Goal: Transaction & Acquisition: Purchase product/service

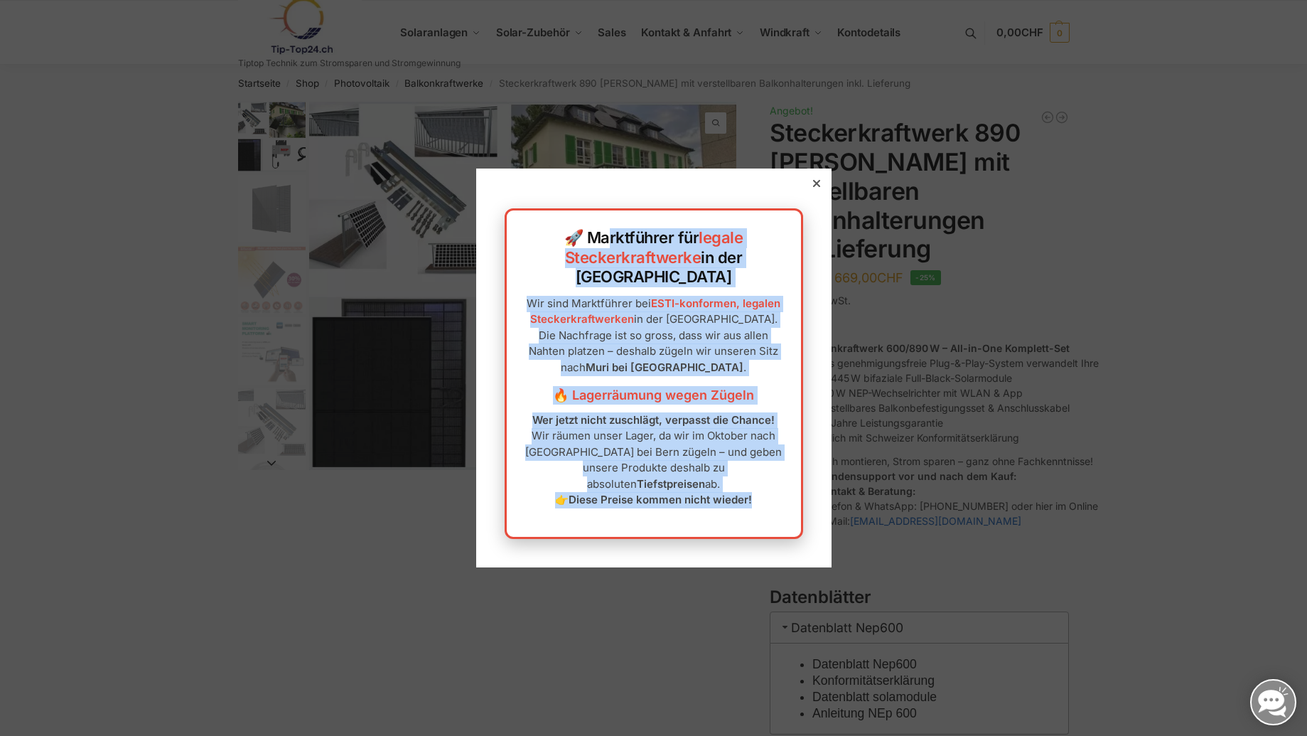
drag, startPoint x: 752, startPoint y: 478, endPoint x: 530, endPoint y: 265, distance: 307.7
click at [530, 265] on div "🚀 Marktführer für legale Steckerkraftwerke in der Schweiz Wir sind Marktführer …" at bounding box center [654, 373] width 299 height 330
copy div "🚀 Marktführer für legale Steckerkraftwerke in der Schweiz Wir sind Marktführer …"
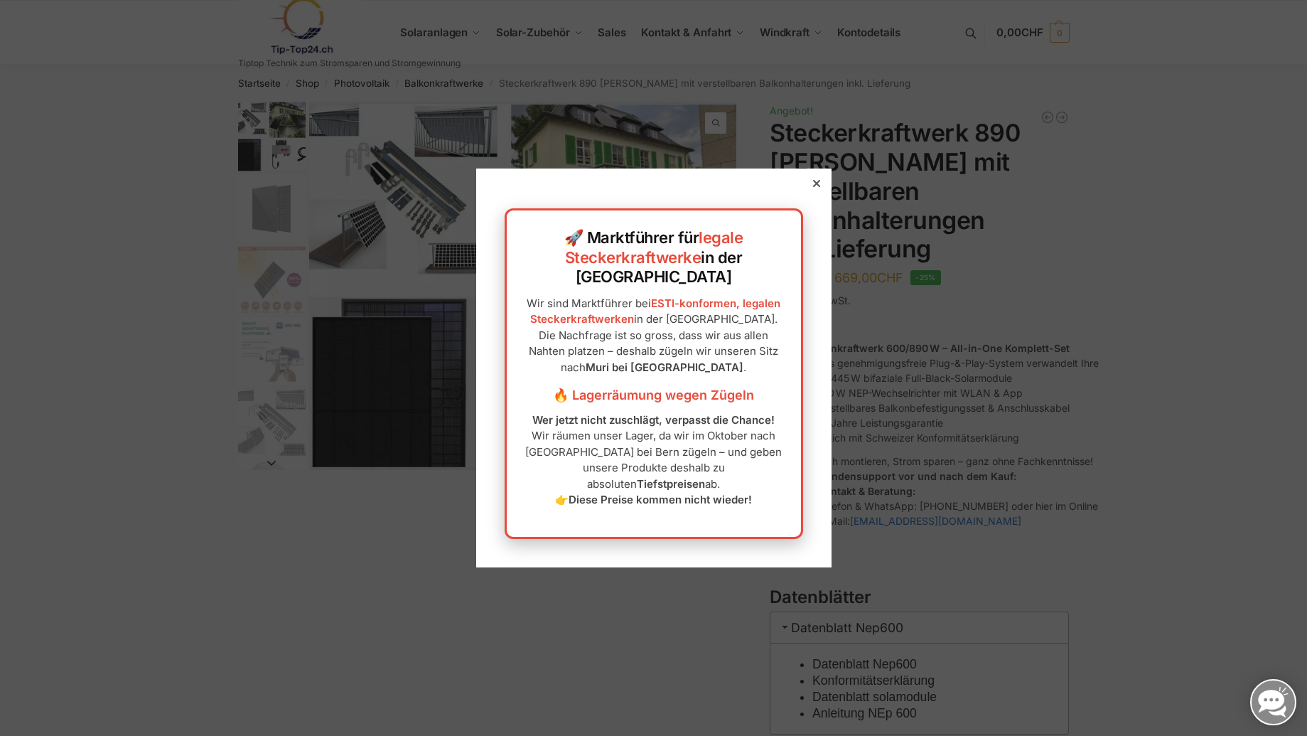
click at [1270, 67] on div at bounding box center [653, 368] width 1307 height 736
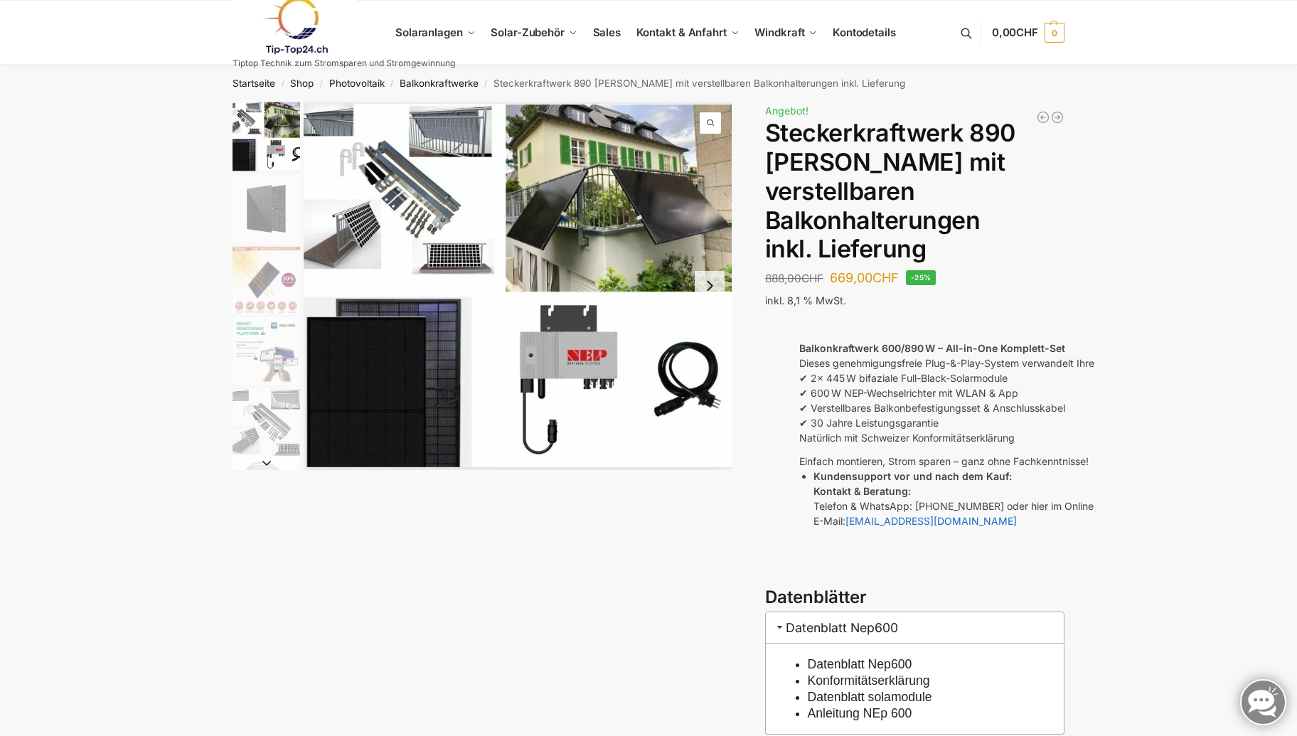
click at [466, 242] on img "1 / 10" at bounding box center [518, 286] width 428 height 368
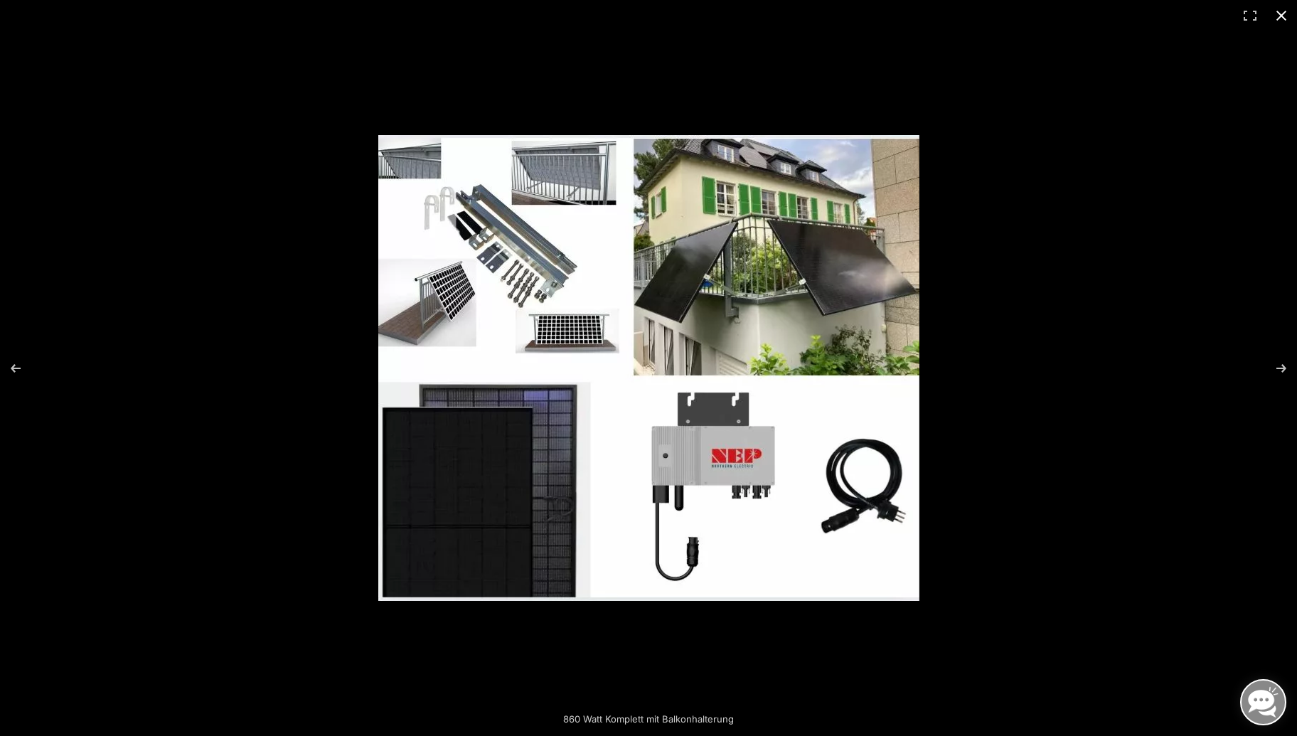
click at [1277, 15] on button "Close (Esc)" at bounding box center [1280, 15] width 31 height 31
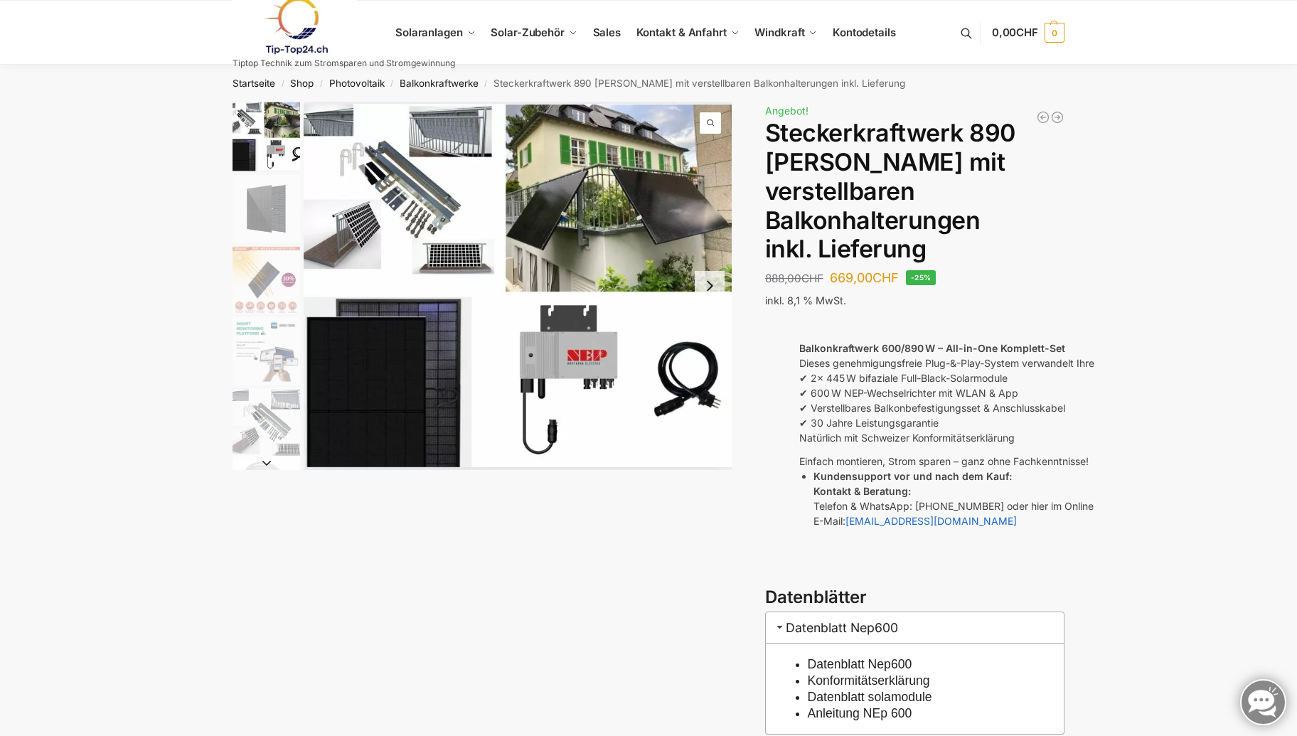
click at [390, 173] on img "1 / 10" at bounding box center [518, 286] width 428 height 368
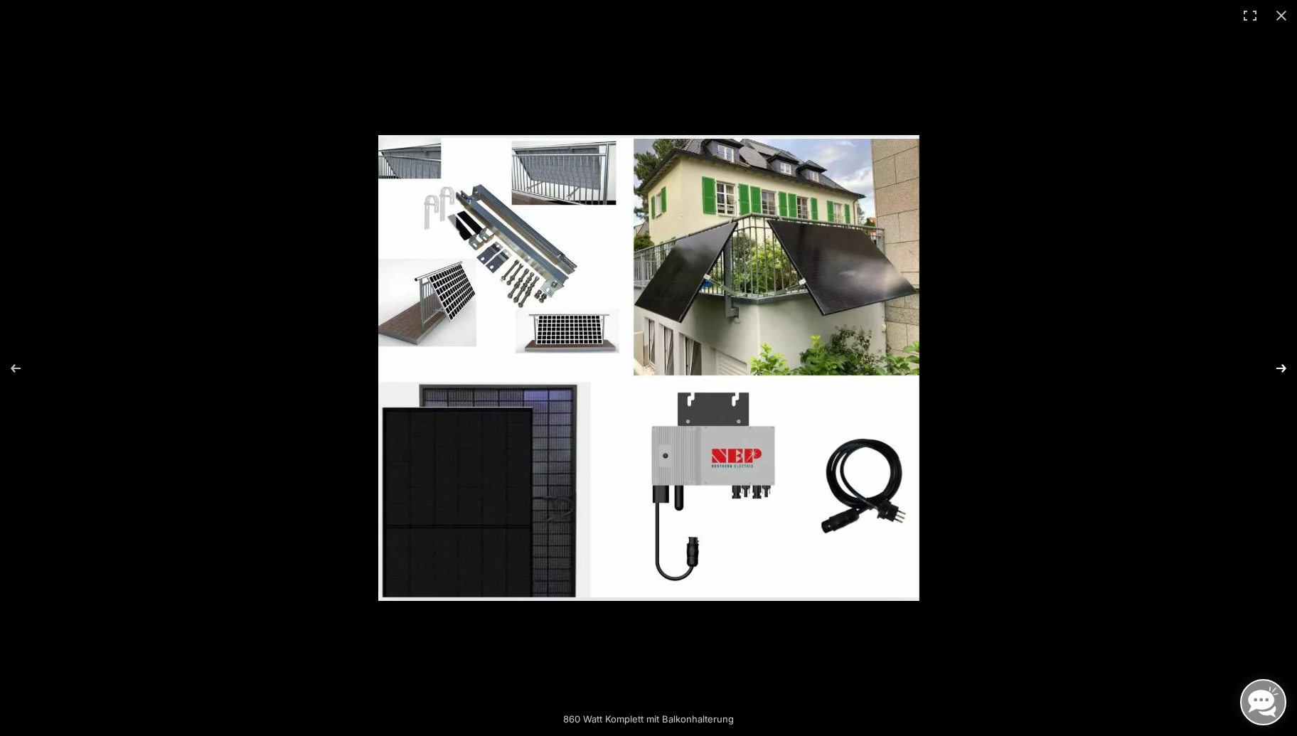
click at [1279, 367] on button "Next (arrow right)" at bounding box center [1272, 368] width 50 height 71
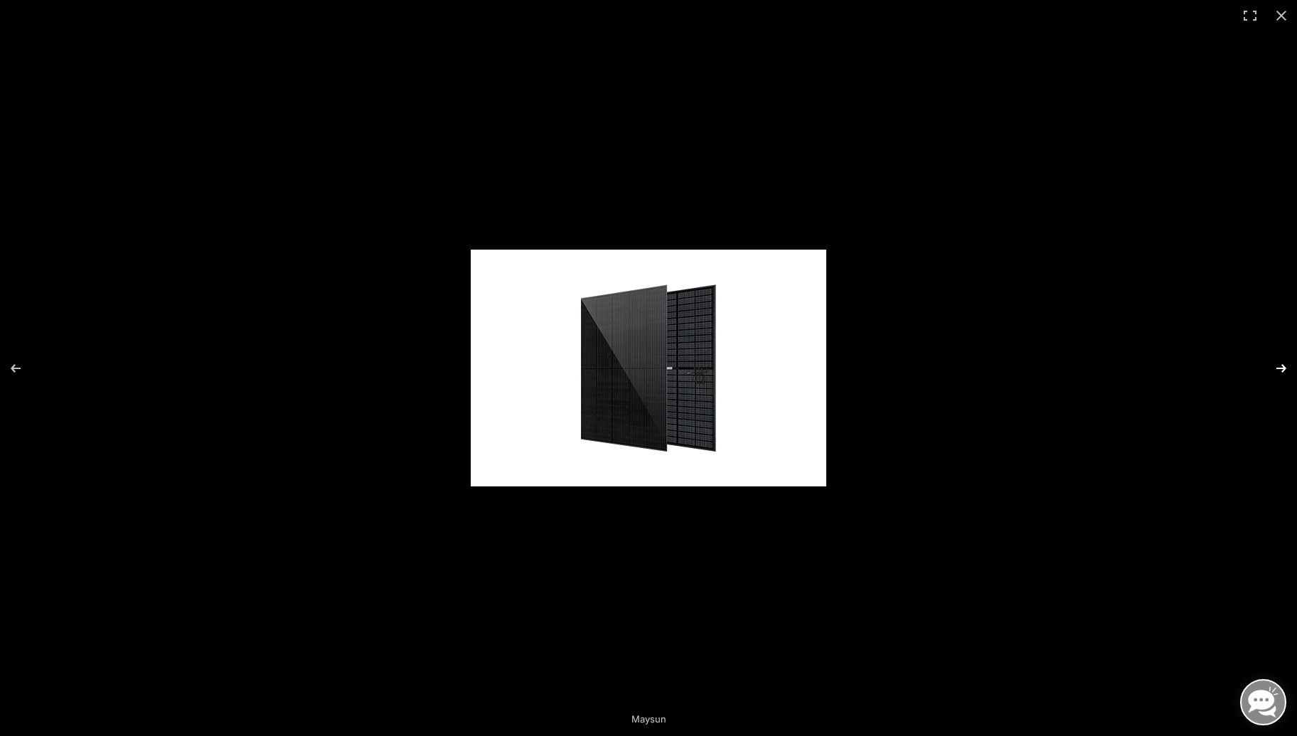
click at [1279, 367] on button "Next (arrow right)" at bounding box center [1272, 368] width 50 height 71
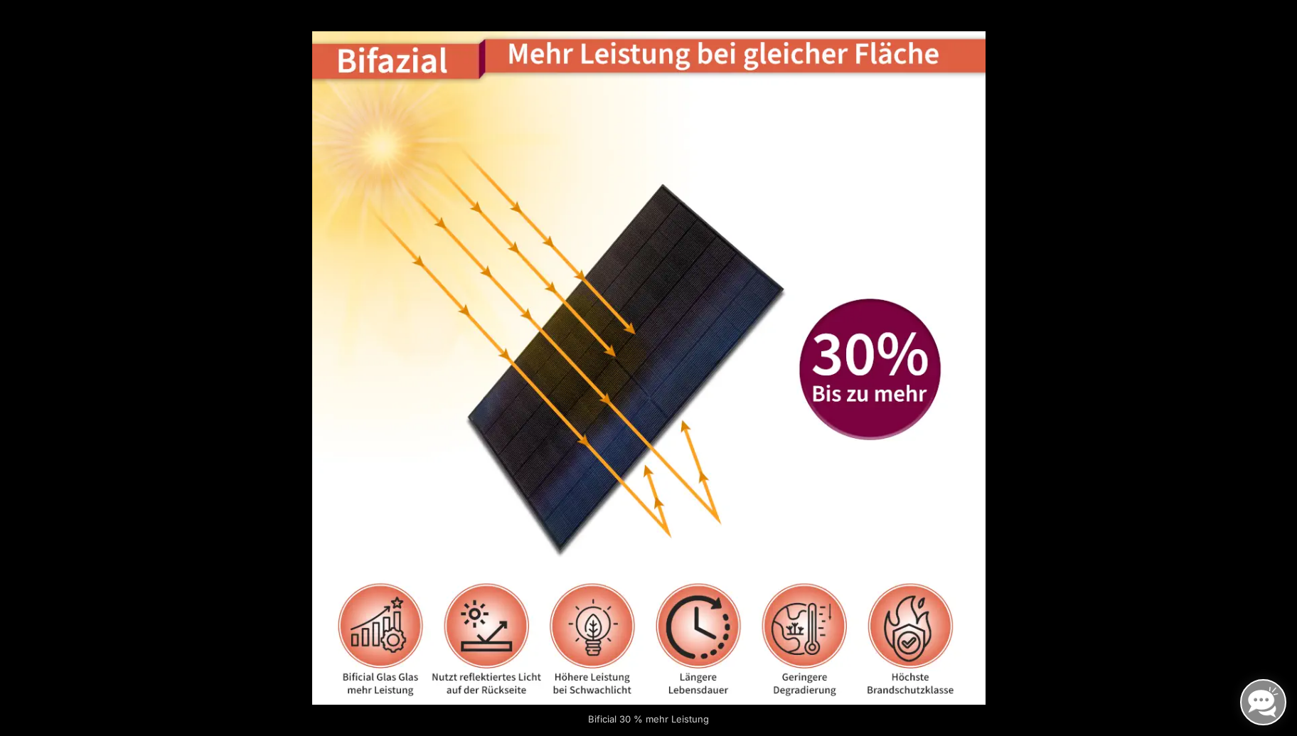
click at [1279, 367] on button "Next (arrow right)" at bounding box center [1272, 368] width 50 height 71
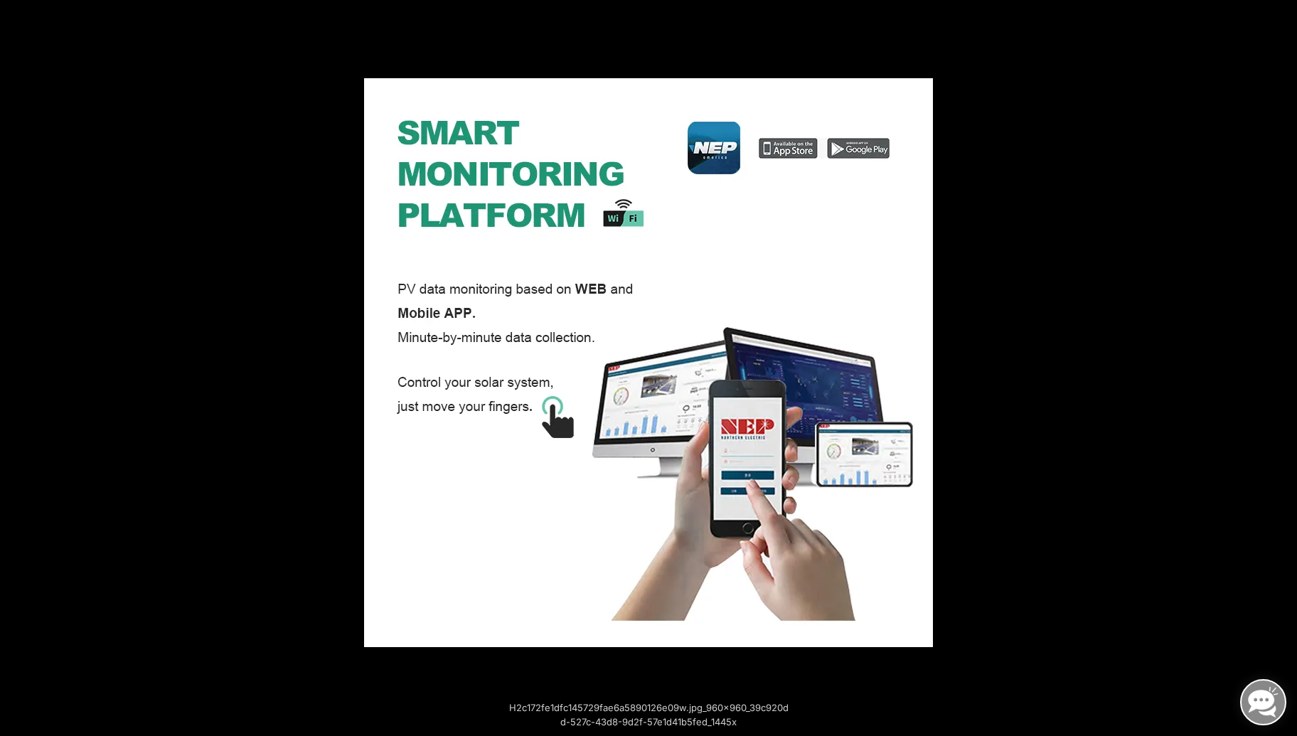
click at [1279, 367] on button "Next (arrow right)" at bounding box center [1272, 368] width 50 height 71
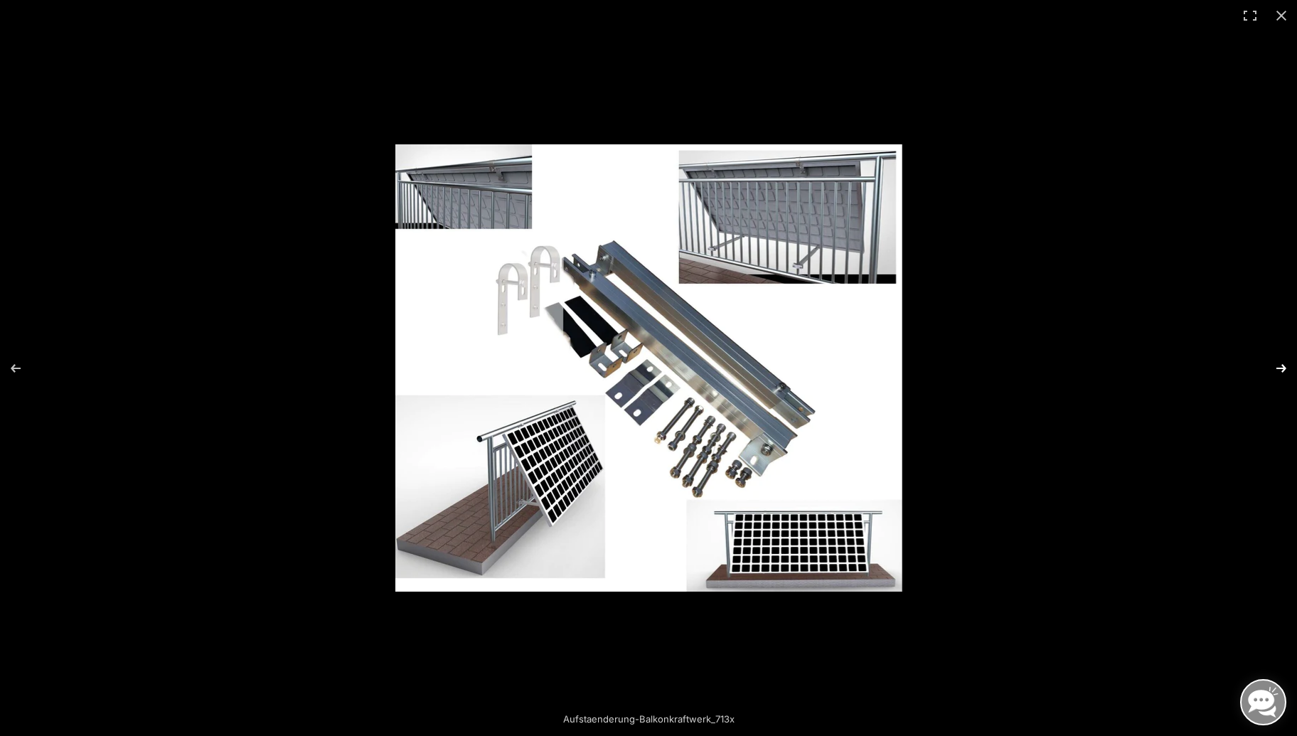
click at [1279, 365] on button "Next (arrow right)" at bounding box center [1272, 368] width 50 height 71
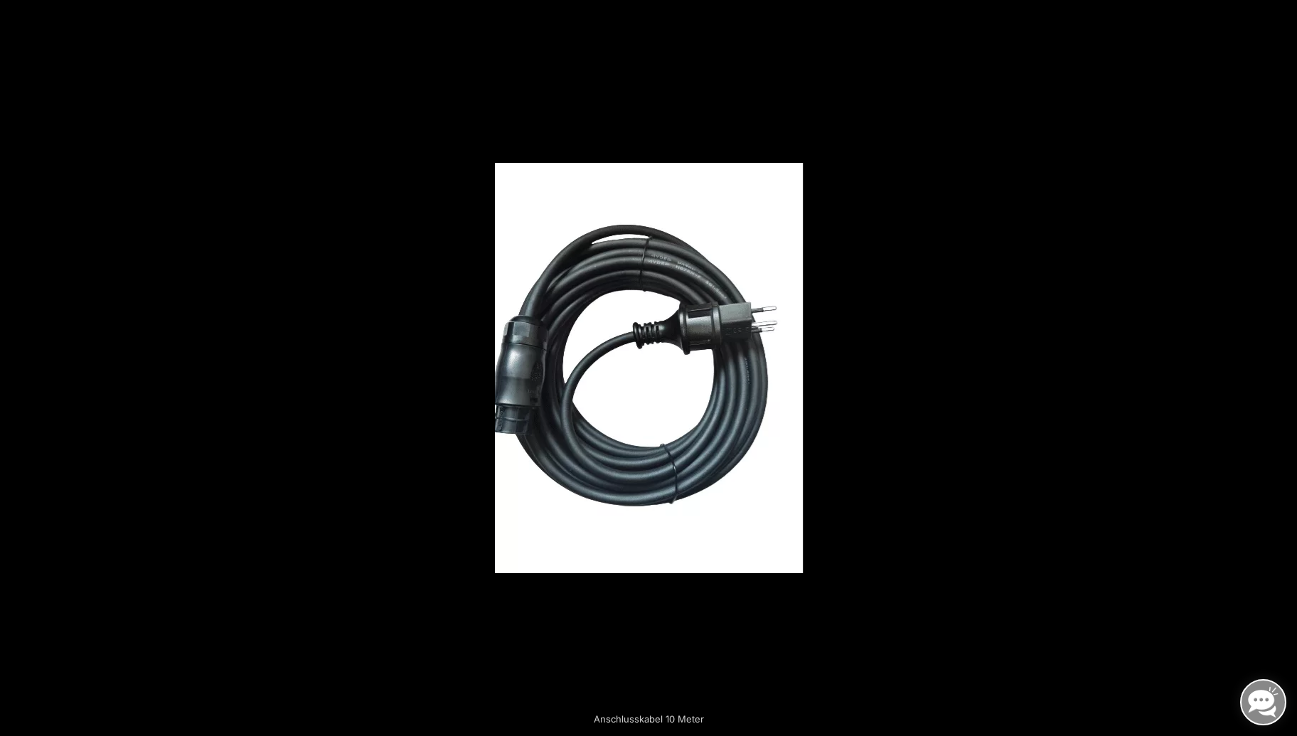
click at [1279, 365] on button "Next (arrow right)" at bounding box center [1272, 368] width 50 height 71
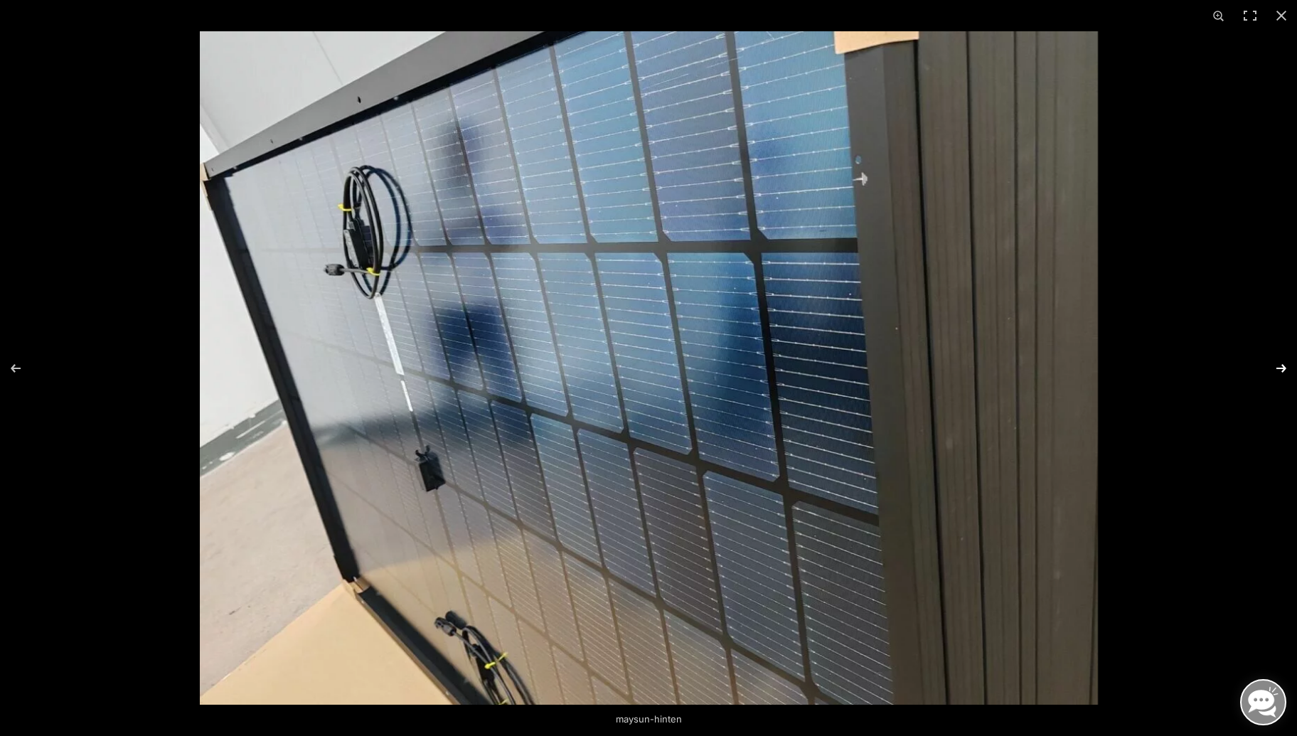
click at [1280, 368] on button "Next (arrow right)" at bounding box center [1272, 368] width 50 height 71
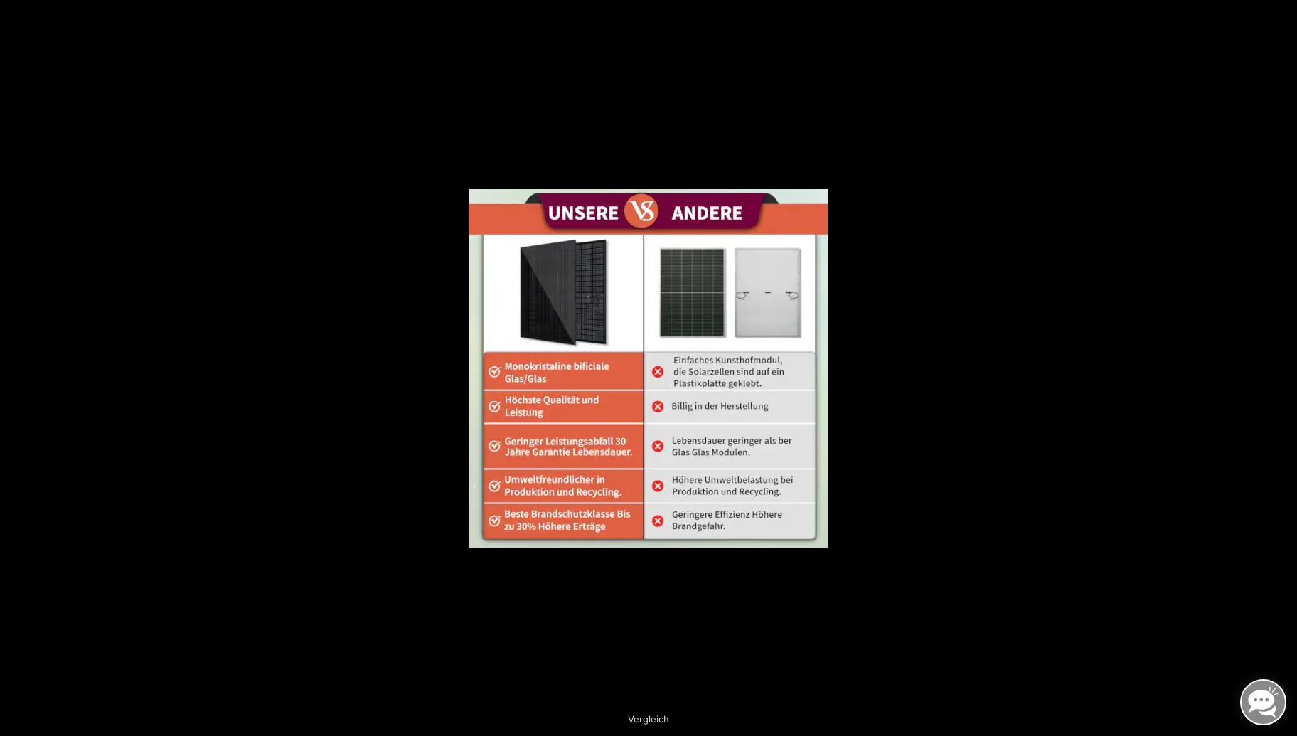
click at [1280, 368] on button "Next (arrow right)" at bounding box center [1272, 368] width 50 height 71
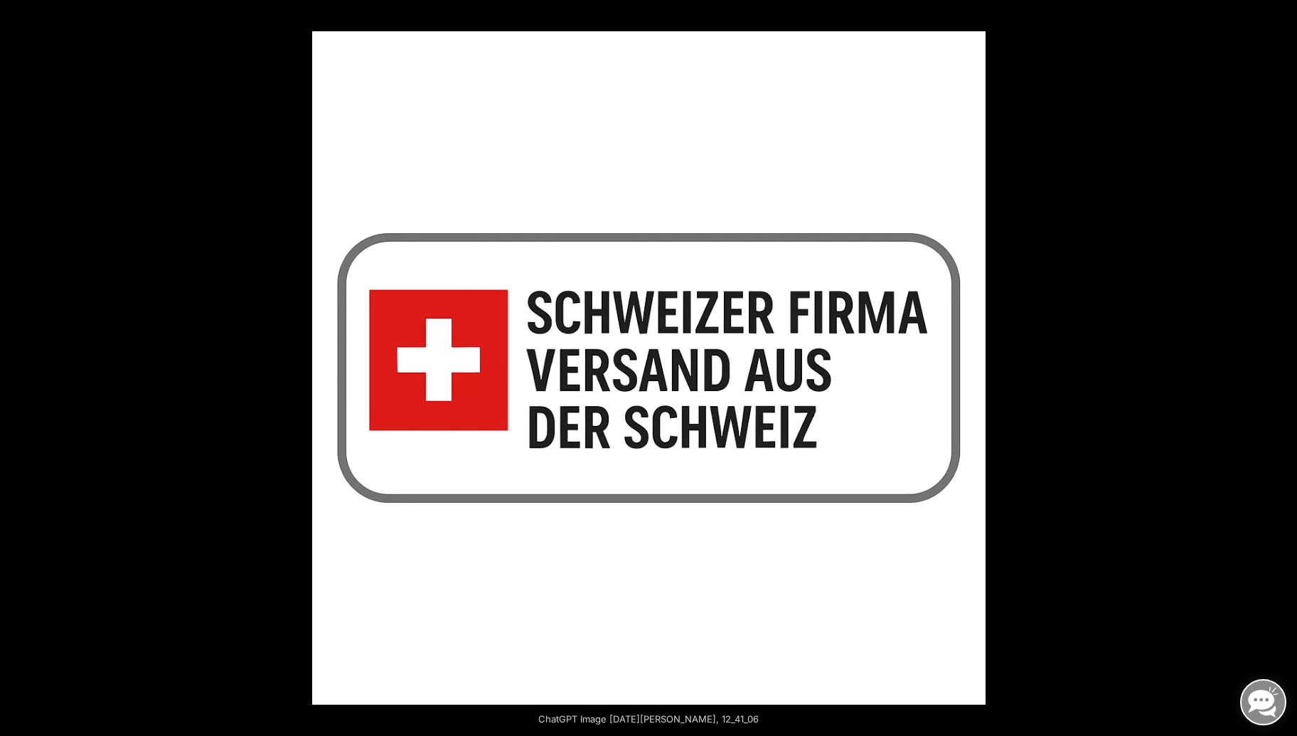
click at [1280, 368] on button "Next (arrow right)" at bounding box center [1272, 368] width 50 height 71
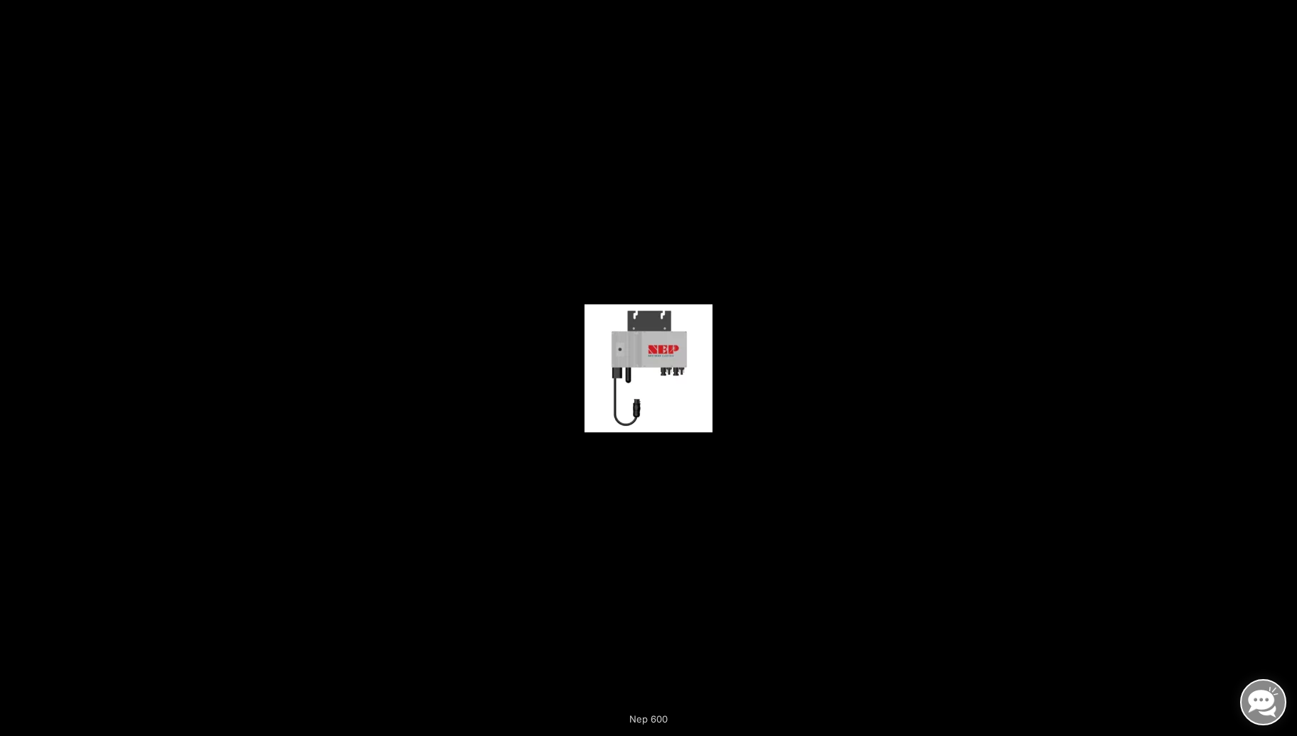
click at [1280, 368] on button "Next (arrow right)" at bounding box center [1272, 368] width 50 height 71
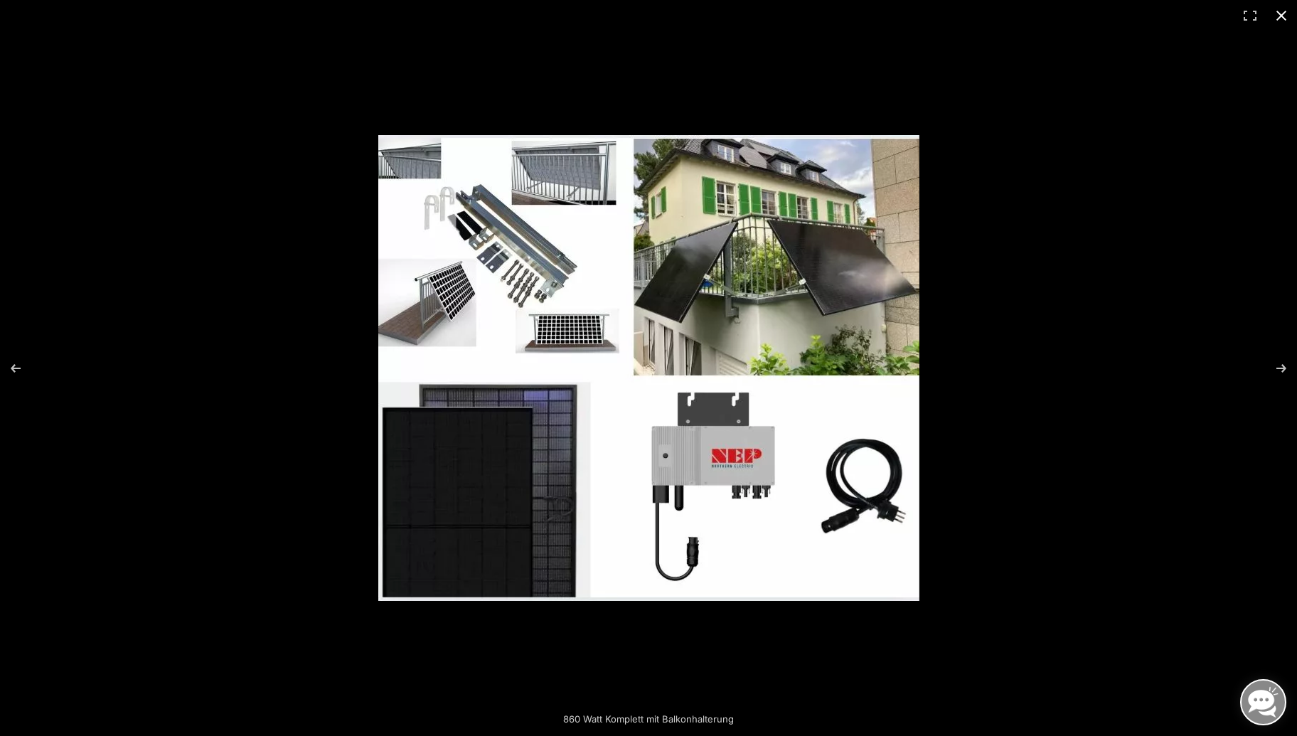
click at [1277, 18] on button "Close (Esc)" at bounding box center [1280, 15] width 31 height 31
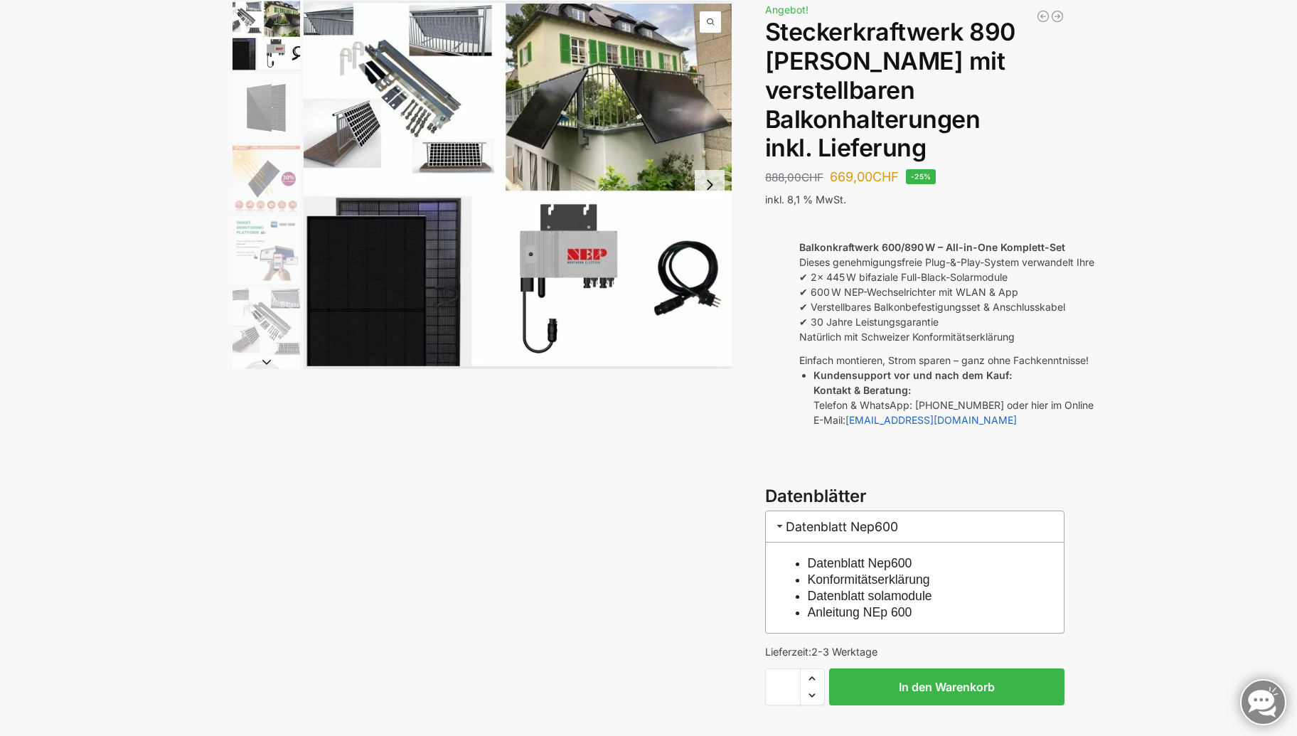
scroll to position [142, 0]
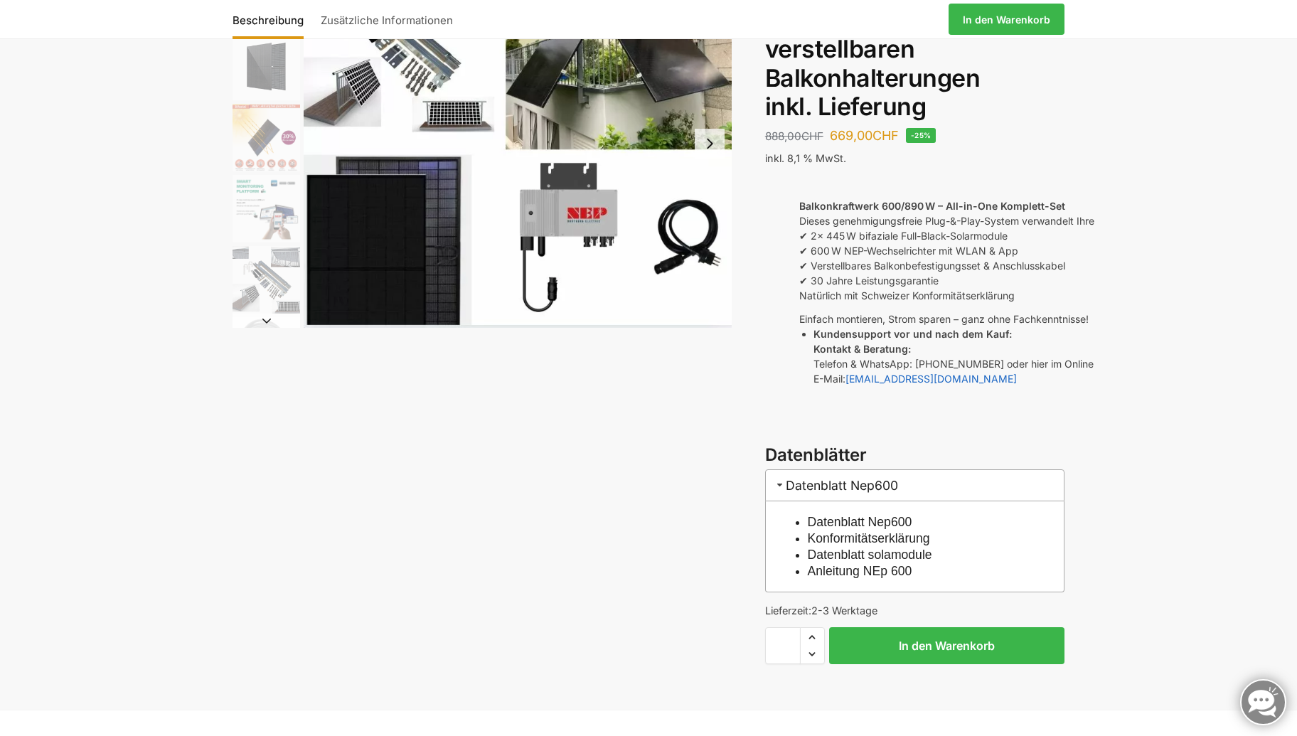
click at [870, 515] on link "Datenblatt Nep600" at bounding box center [860, 522] width 105 height 14
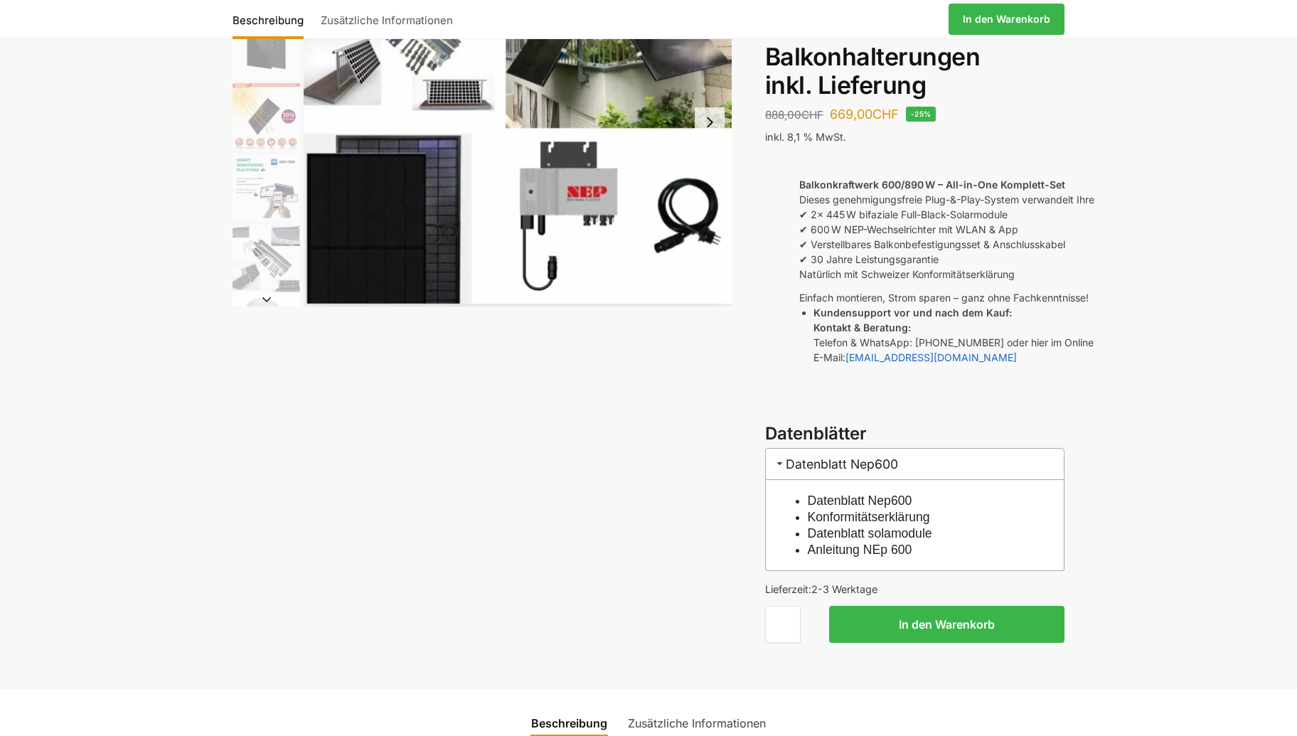
click at [848, 510] on link "Konformitätserklärung" at bounding box center [869, 517] width 122 height 14
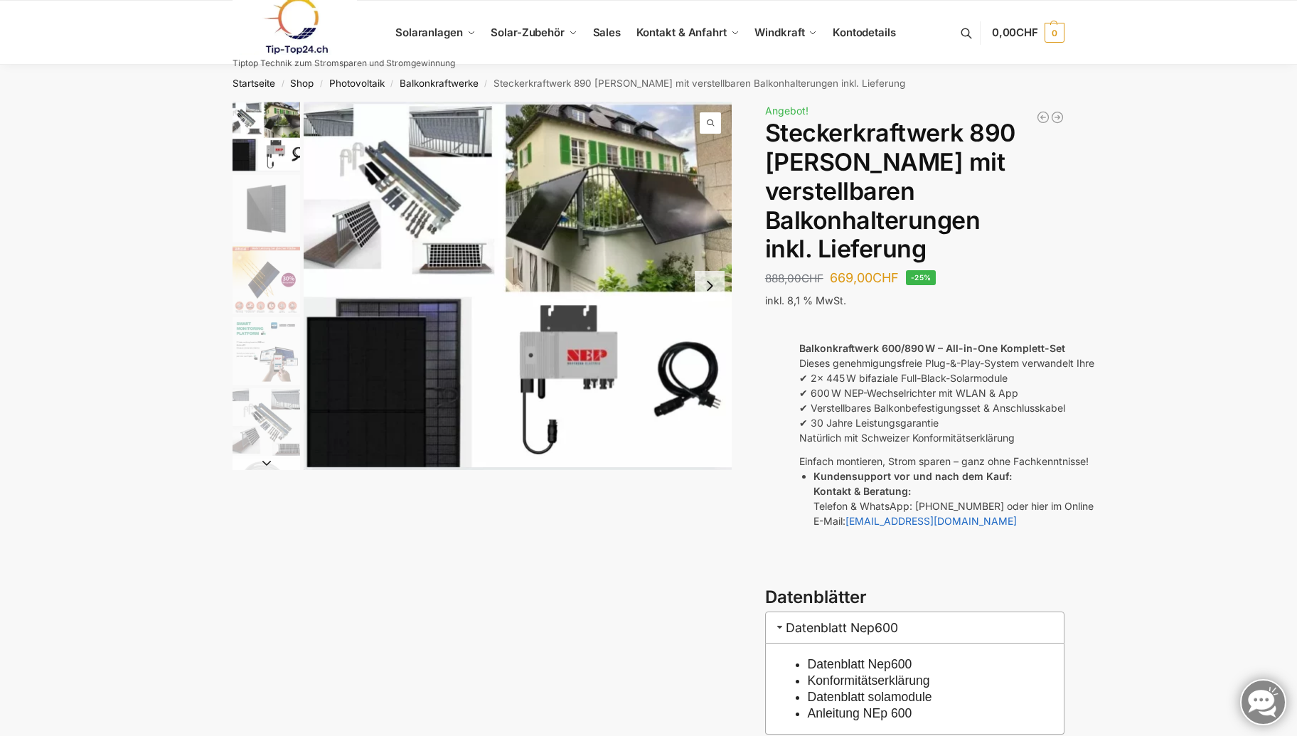
click at [871, 690] on link "Datenblatt solamodule" at bounding box center [870, 697] width 124 height 14
click at [861, 706] on link "Anleitung NEp 600" at bounding box center [860, 713] width 105 height 14
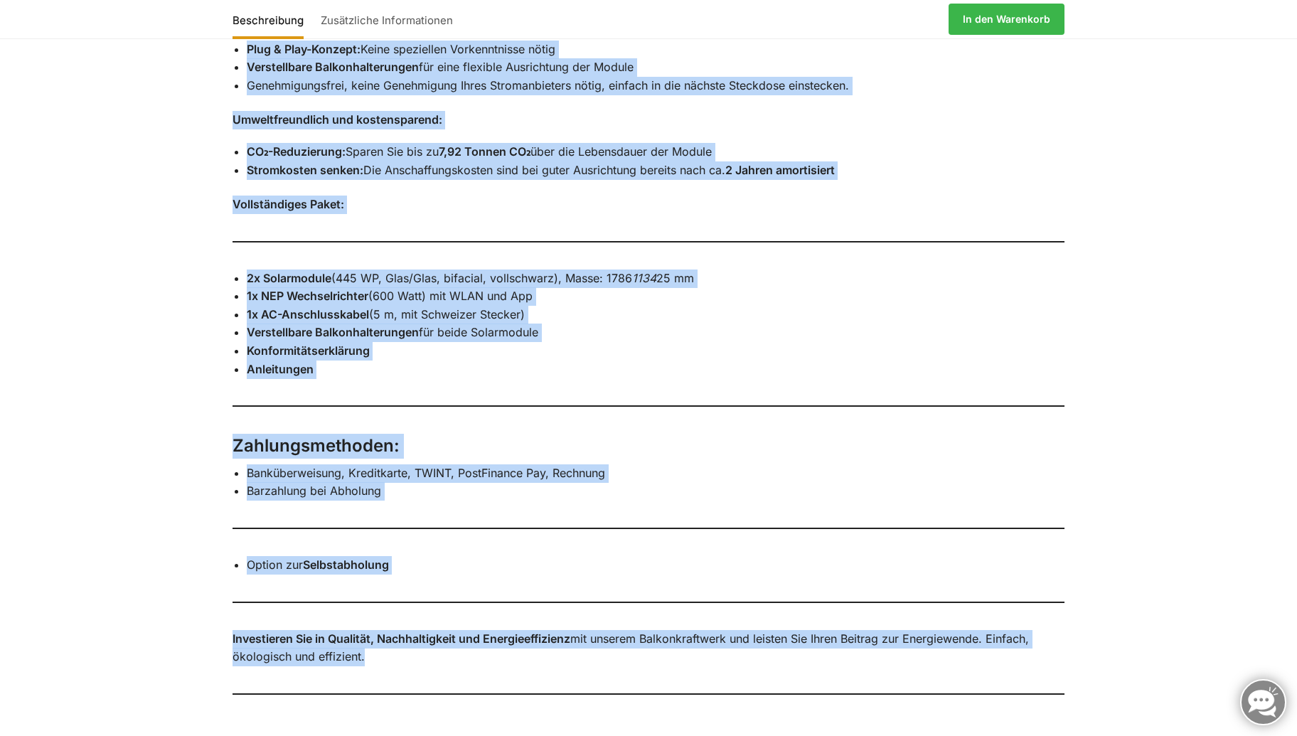
scroll to position [1259, 0]
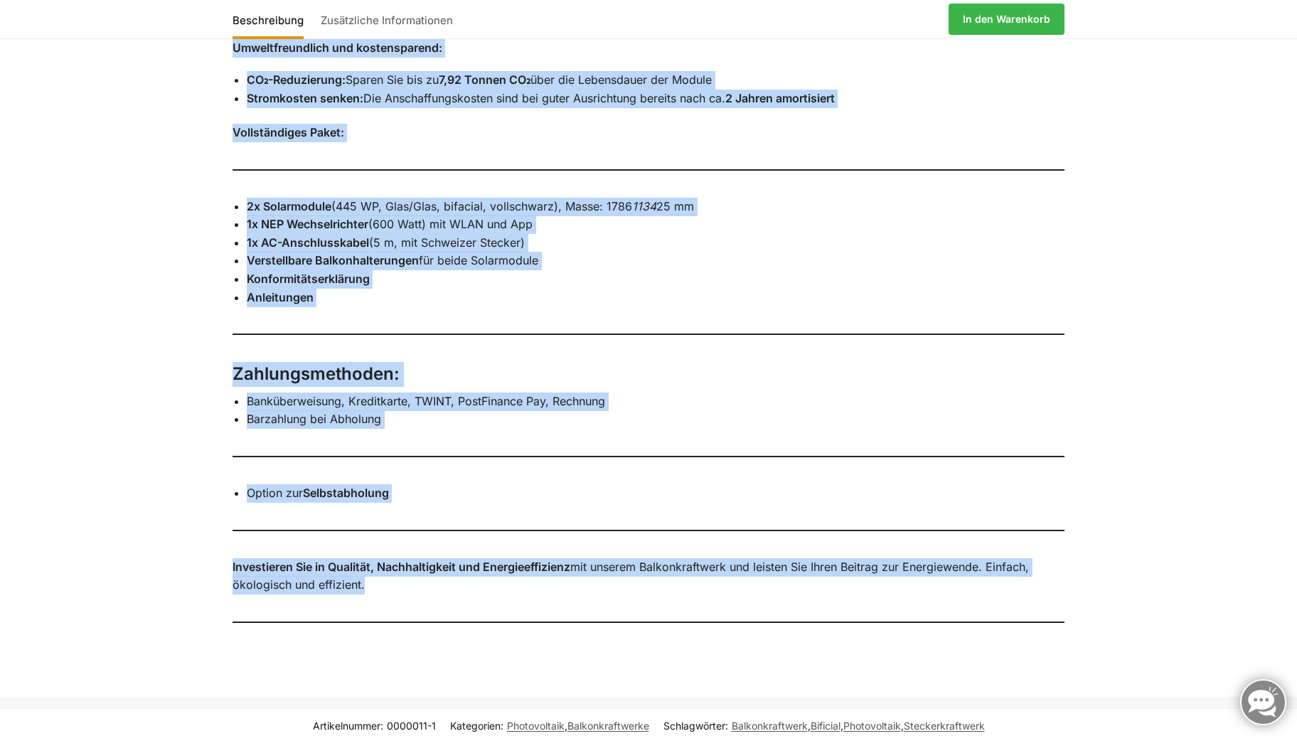
drag, startPoint x: 234, startPoint y: 258, endPoint x: 589, endPoint y: 631, distance: 514.9
click at [589, 631] on div "Steckerkraftwerk 600/890 Watt für den Balkon – Komplett-Set mit verstellbaren H…" at bounding box center [648, 156] width 891 height 1022
copy div "Steckerkraftwerk 600/890 Watt für den Balkon – Komplett-Set mit verstellbaren H…"
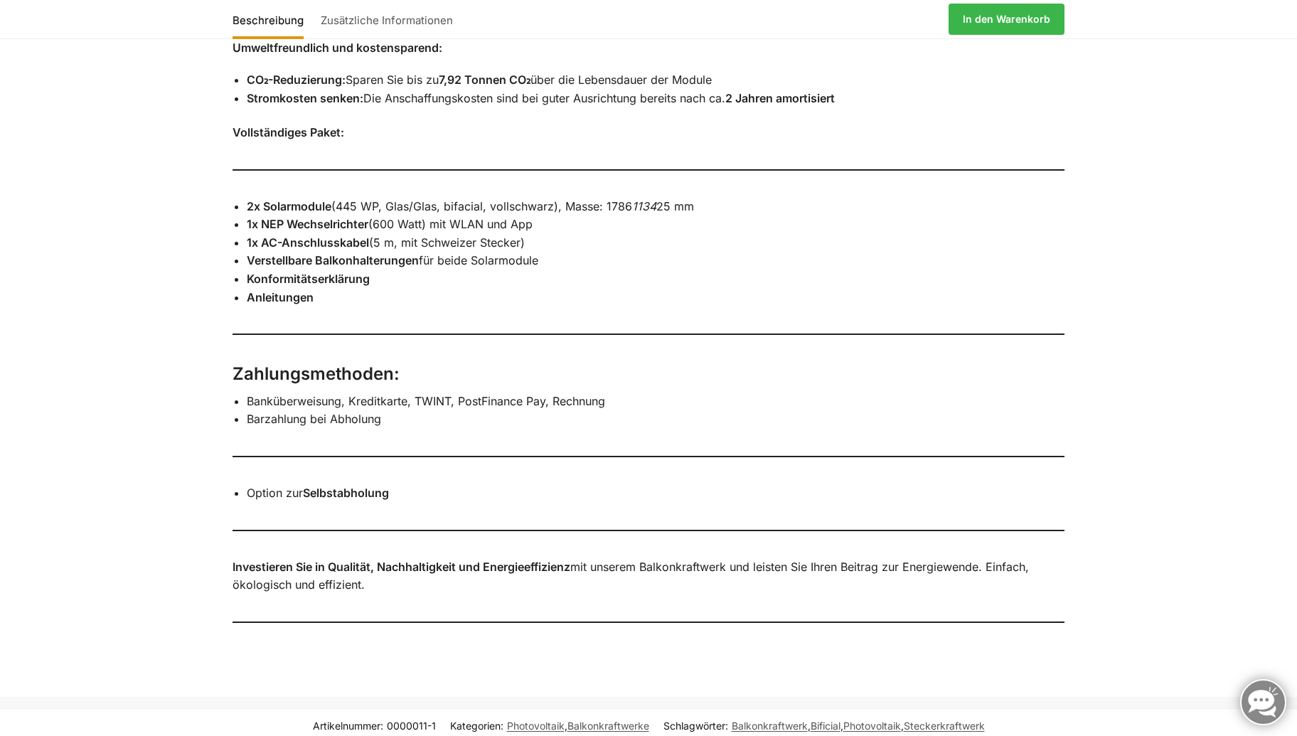
click at [1260, 585] on div "Beschreibung Zusätzliche Informationen Steckerkraftwerk 600/890 Watt für den Ba…" at bounding box center [648, 145] width 1297 height 1104
click at [118, 81] on div "Beschreibung Zusätzliche Informationen Steckerkraftwerk 600/890 Watt für den Ba…" at bounding box center [648, 145] width 1297 height 1104
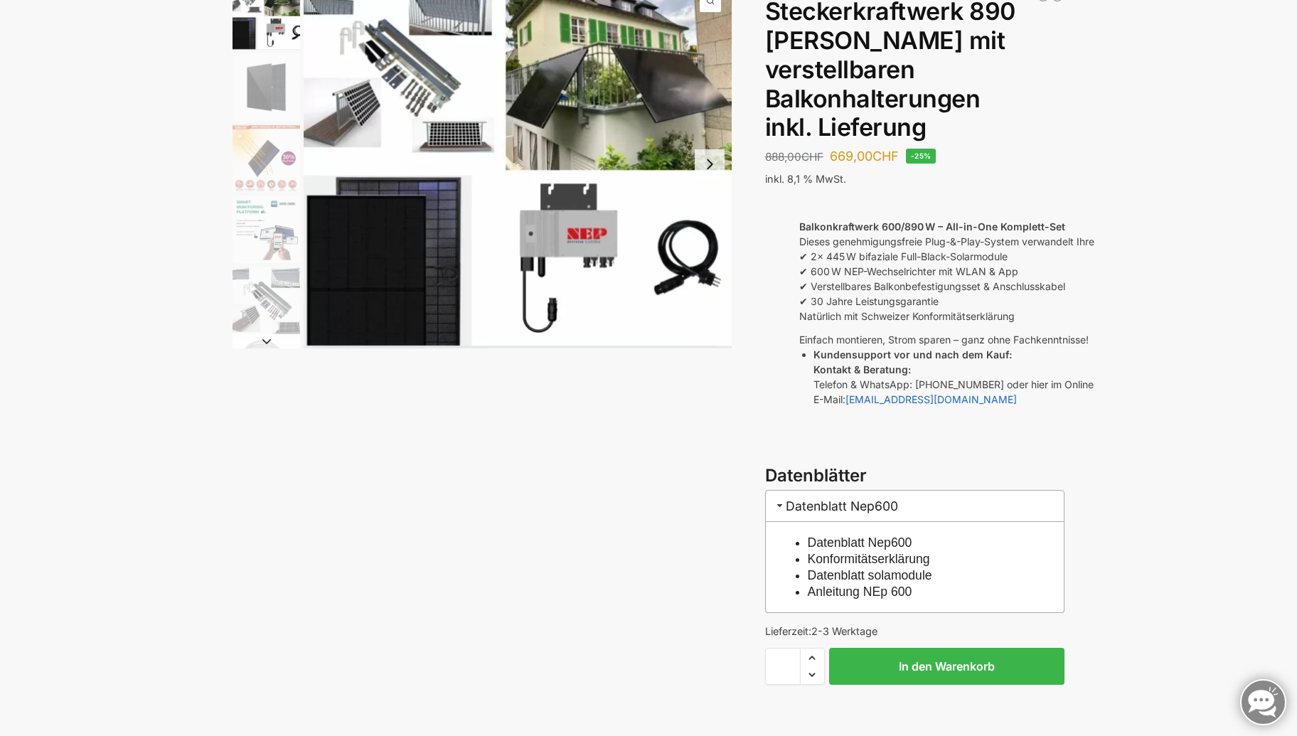
scroll to position [0, 0]
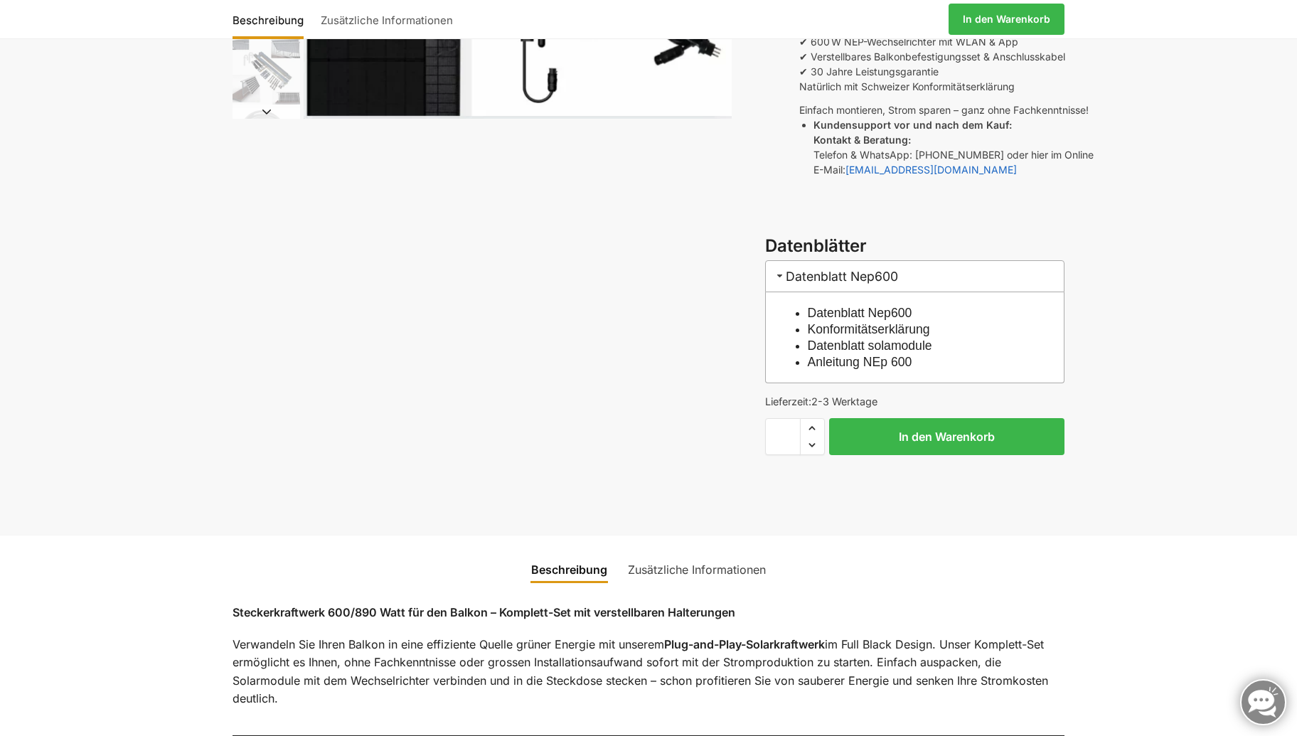
scroll to position [355, 0]
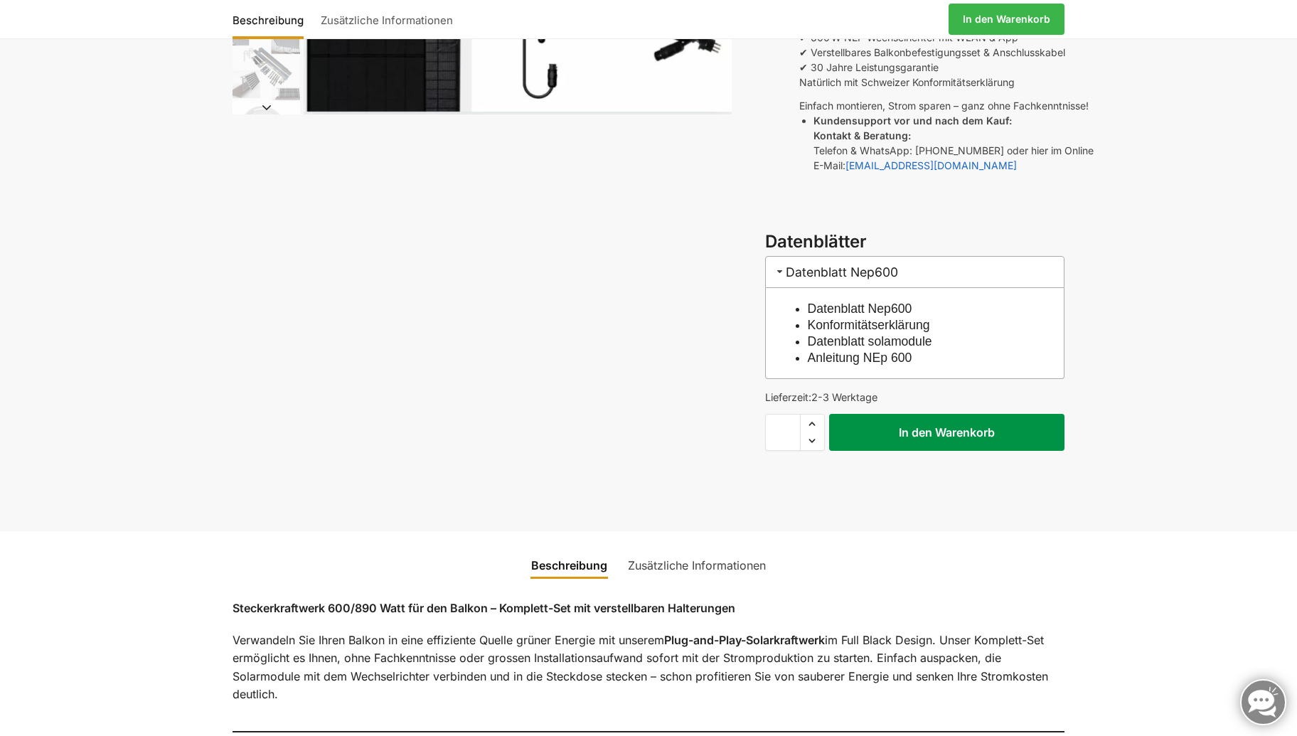
click at [923, 414] on button "In den Warenkorb" at bounding box center [946, 432] width 235 height 37
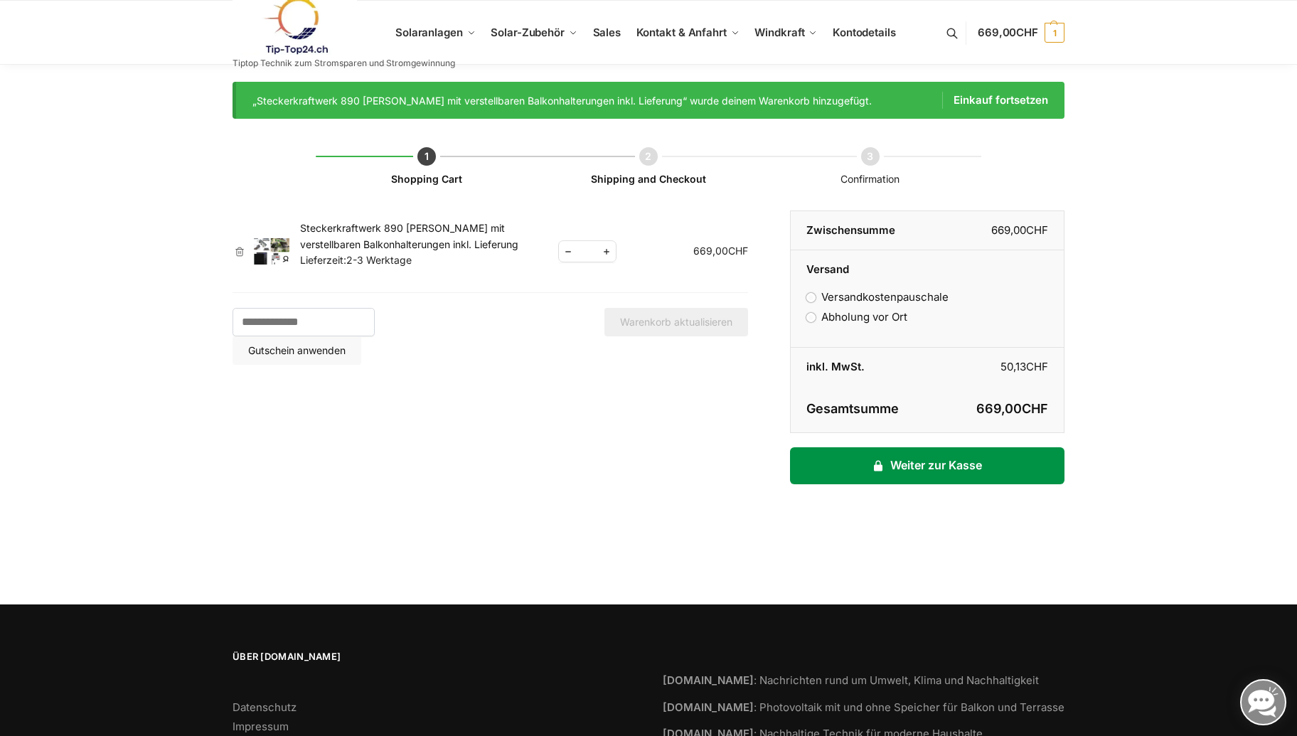
click at [943, 460] on link "Weiter zur Kasse" at bounding box center [927, 465] width 274 height 37
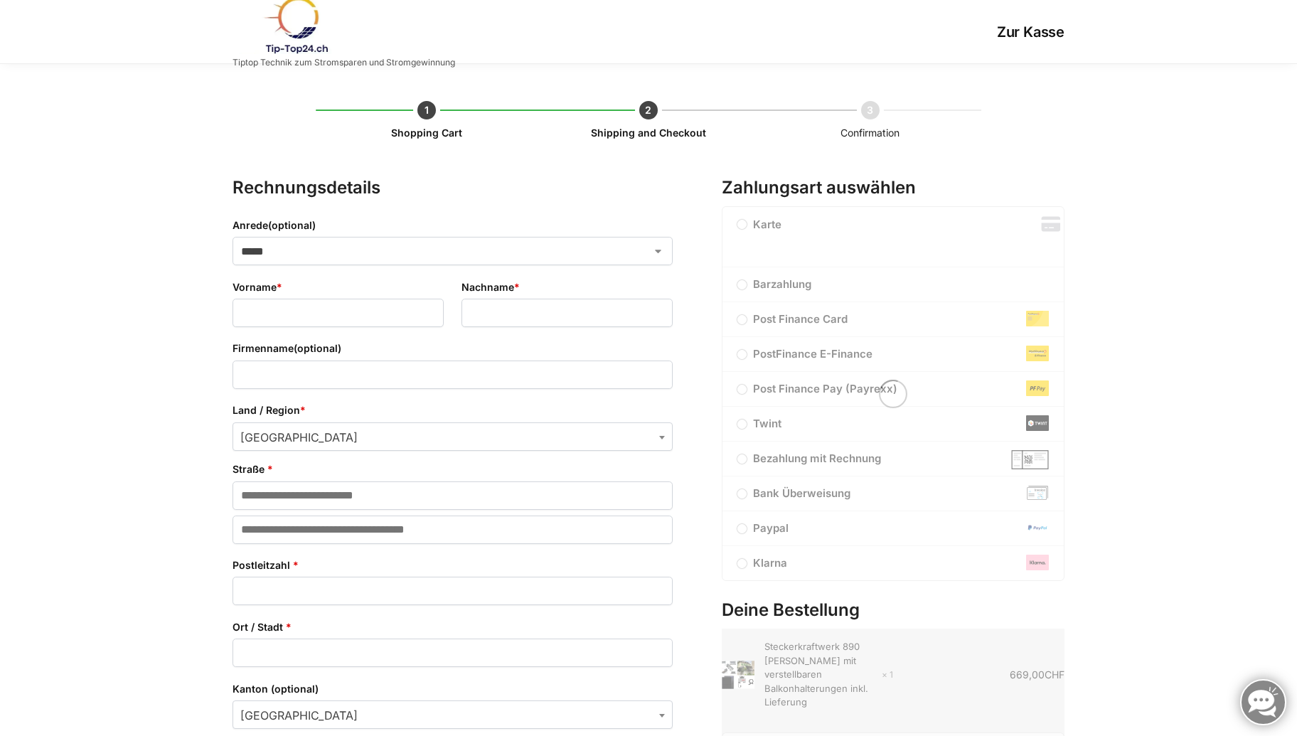
select select "**"
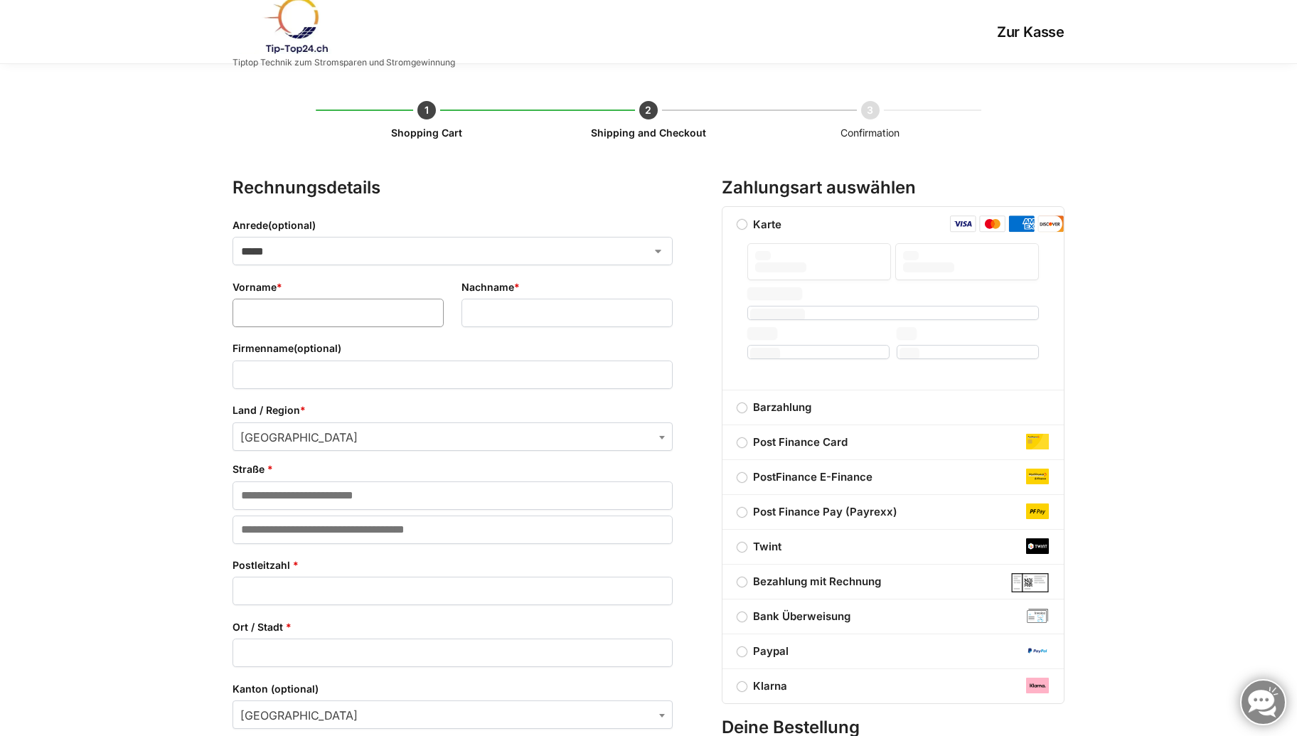
click at [306, 316] on input "Vorname *" at bounding box center [337, 313] width 211 height 28
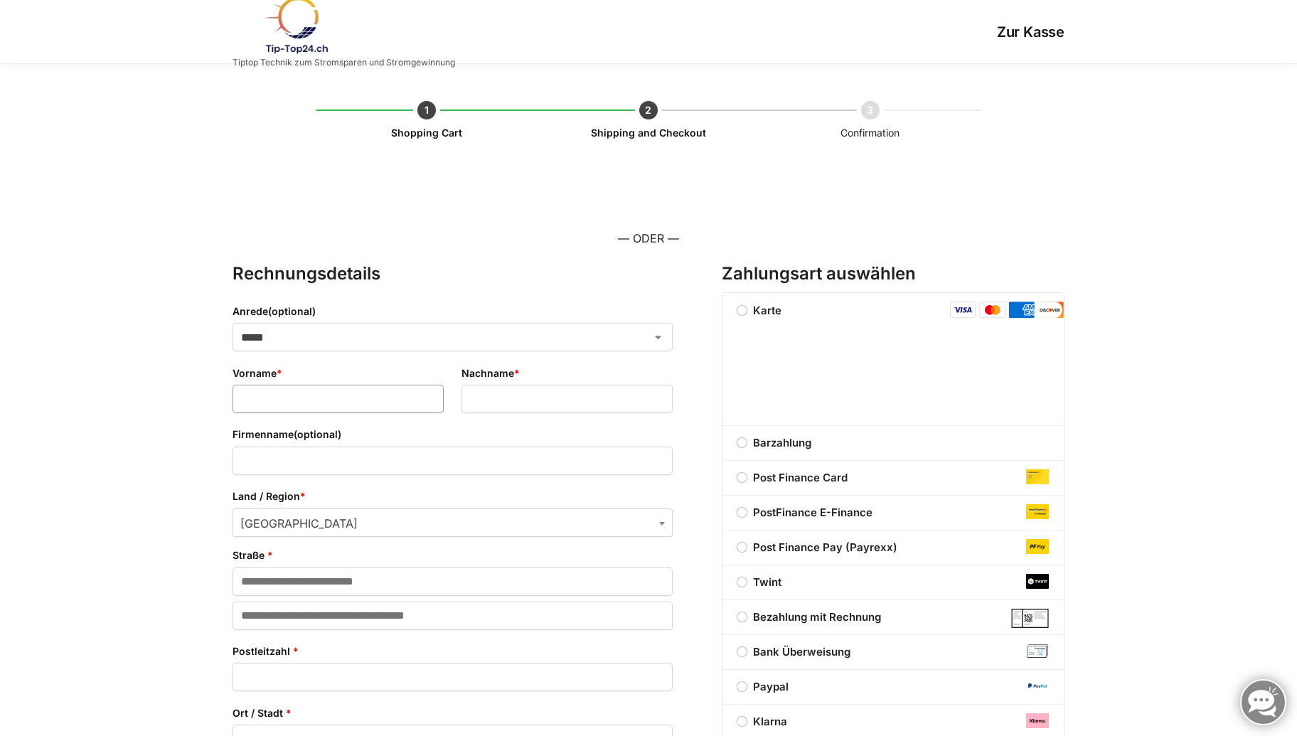
click at [306, 394] on input "Vorname *" at bounding box center [337, 399] width 211 height 28
type input "**********"
type input "****"
type input "**********"
type input "****"
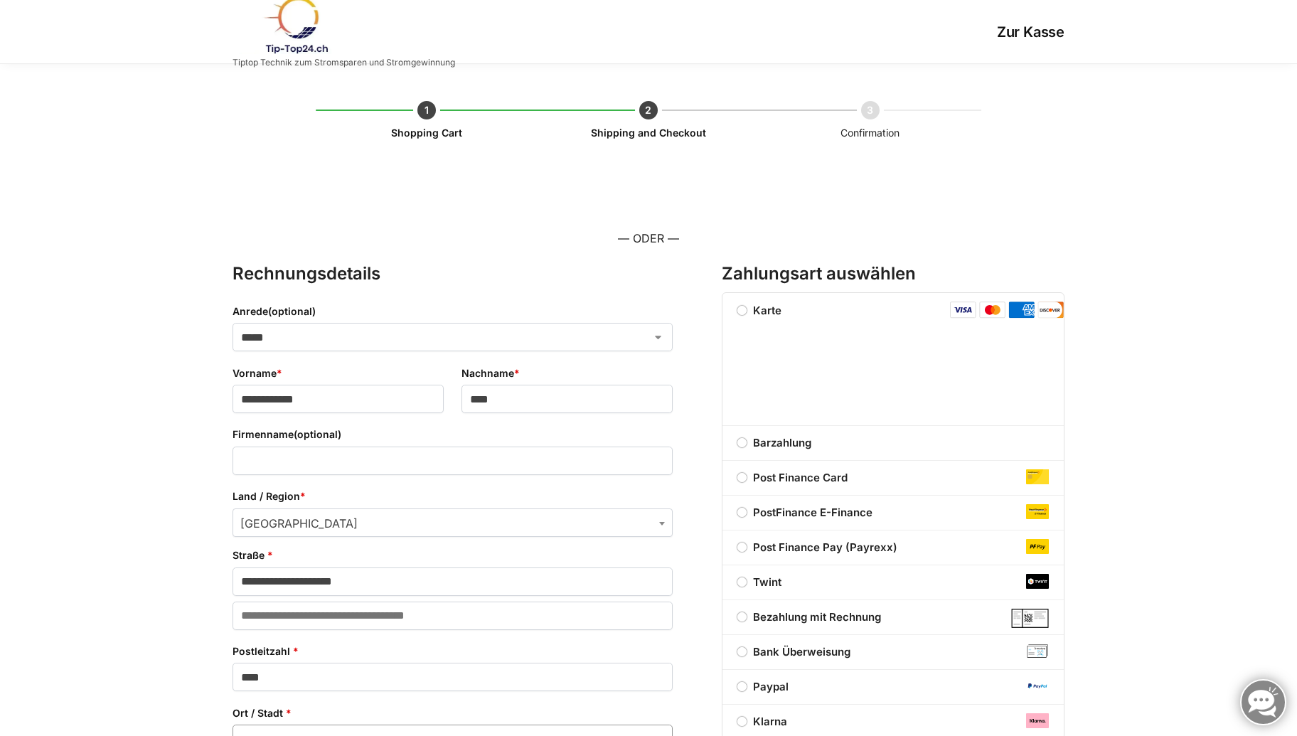
type input "******"
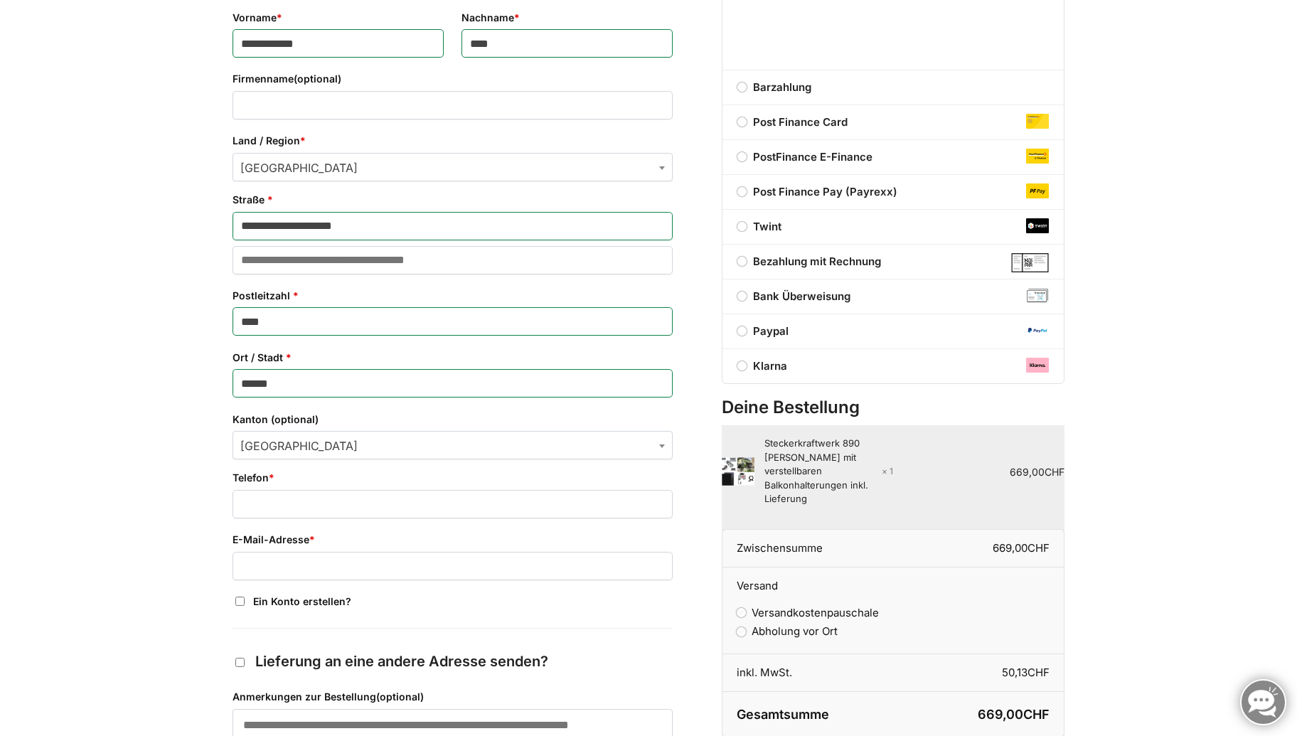
scroll to position [427, 0]
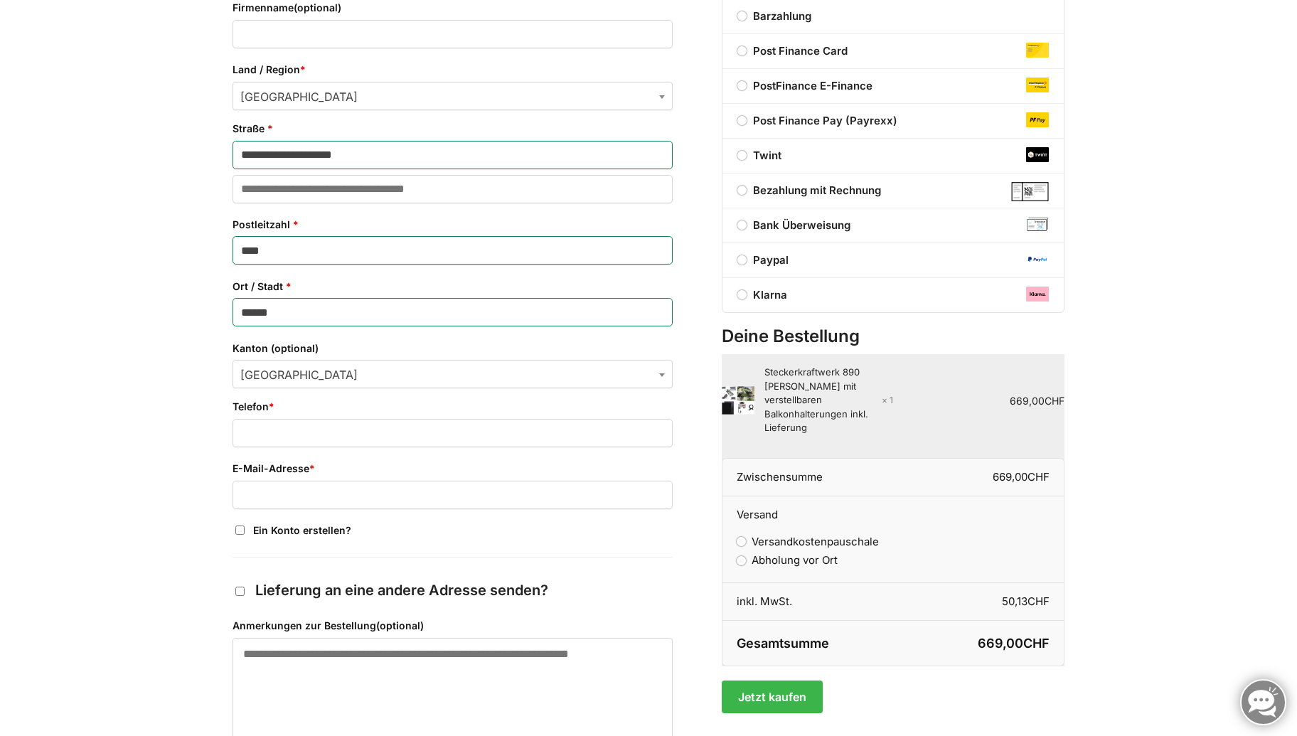
click at [307, 376] on span "Bern" at bounding box center [452, 374] width 439 height 28
type input "****"
drag, startPoint x: 316, startPoint y: 400, endPoint x: 236, endPoint y: 392, distance: 80.0
click at [236, 392] on input "****" at bounding box center [452, 397] width 433 height 19
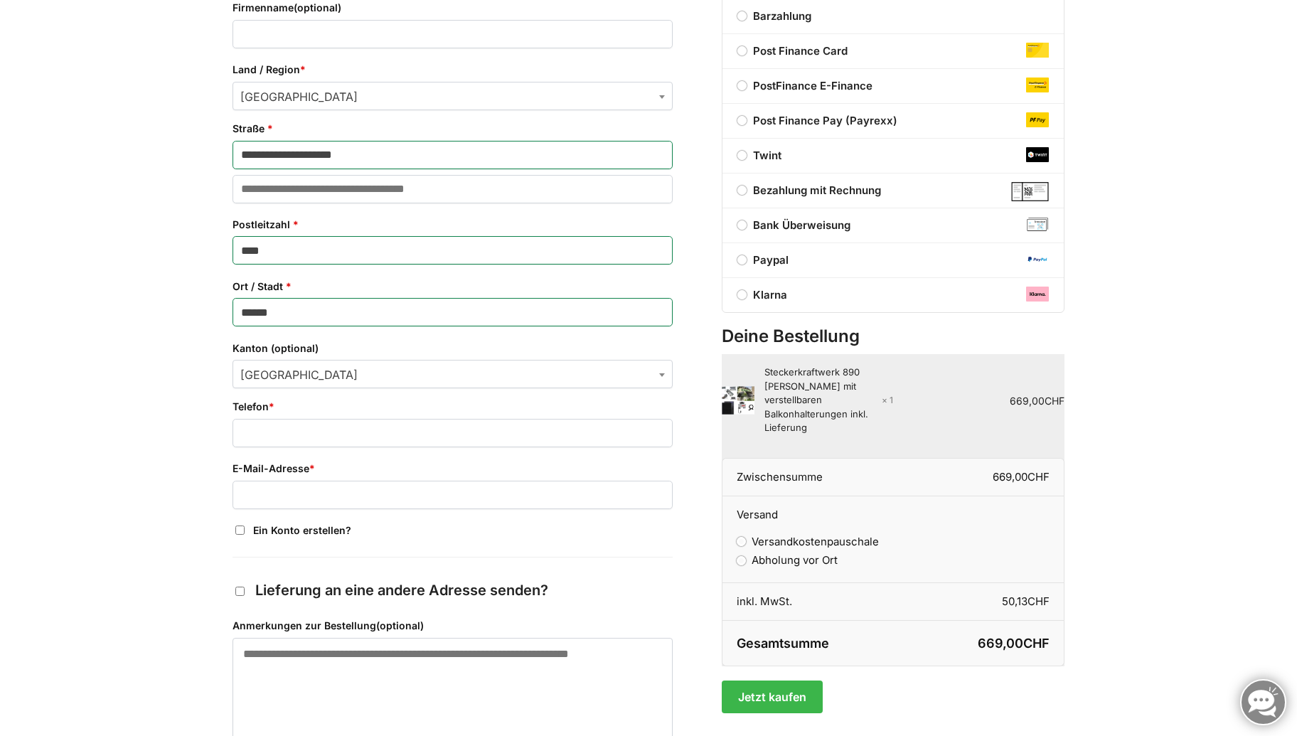
click at [488, 374] on span "Bern" at bounding box center [452, 374] width 439 height 28
click at [662, 373] on span "Kanton" at bounding box center [662, 374] width 14 height 28
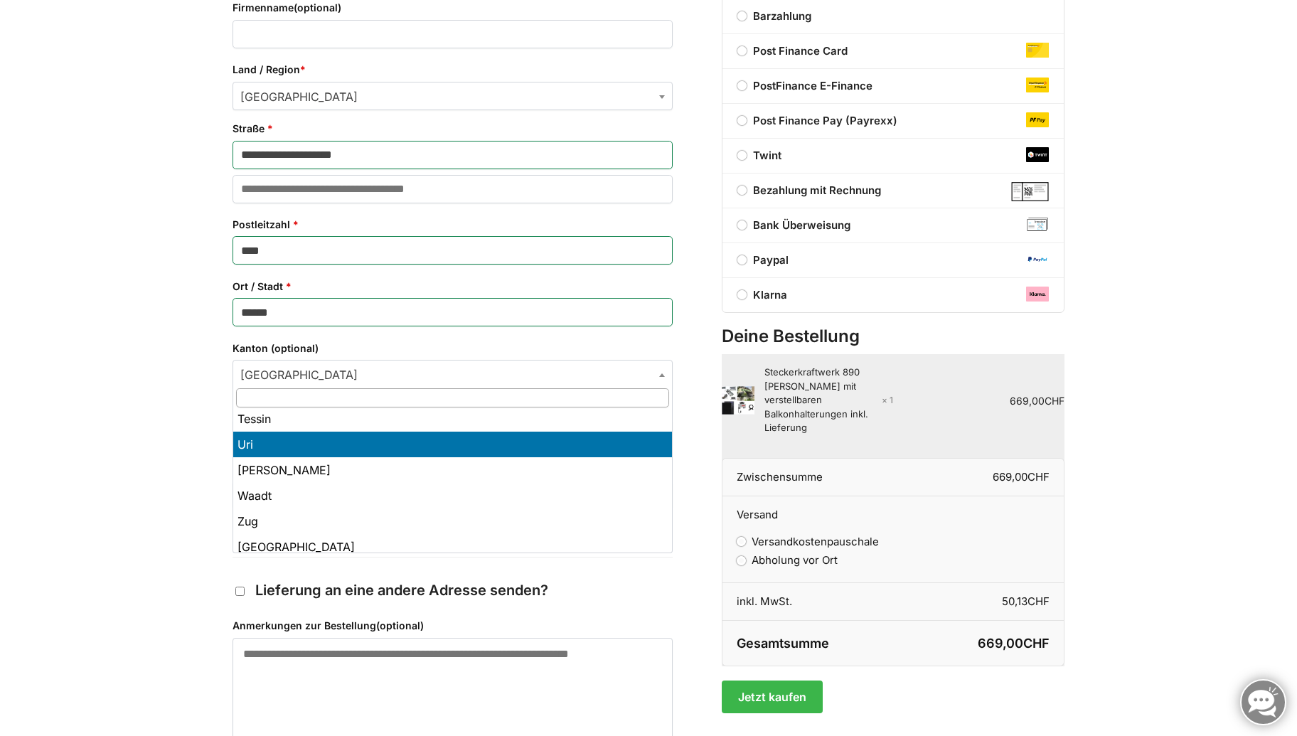
scroll to position [523, 0]
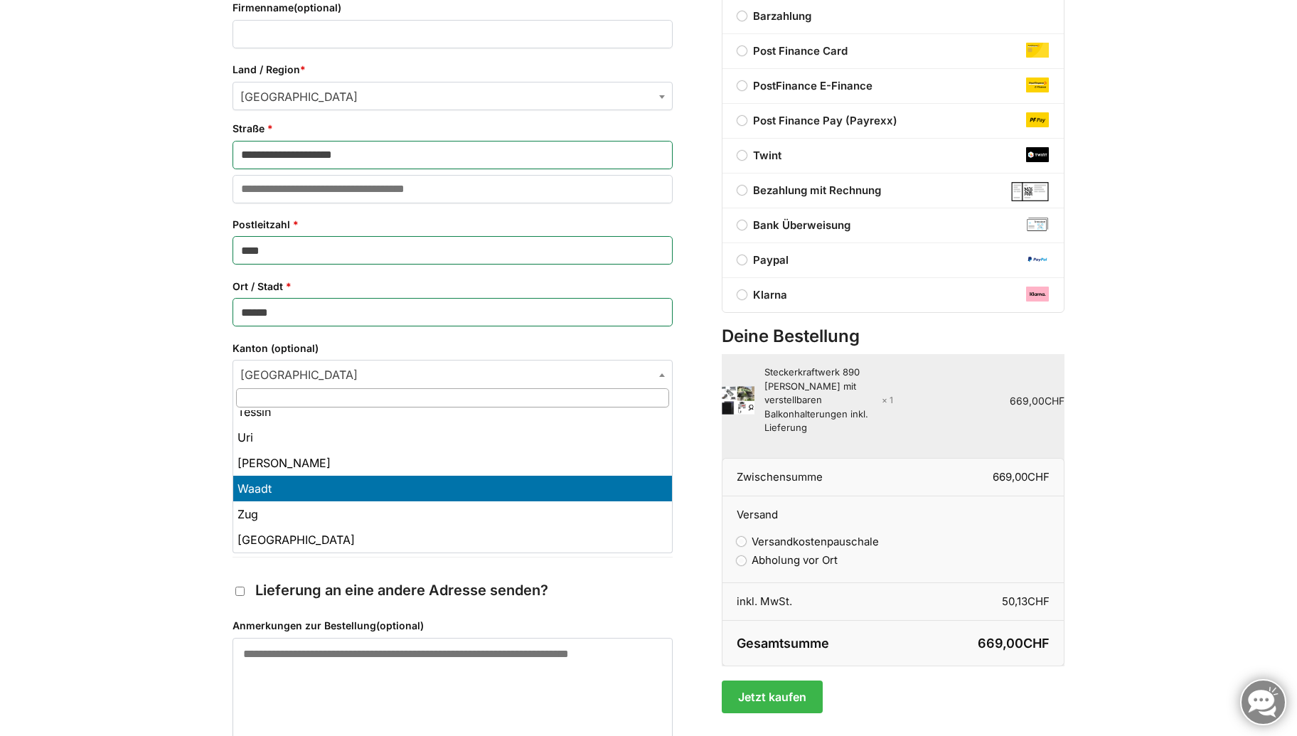
select select "**"
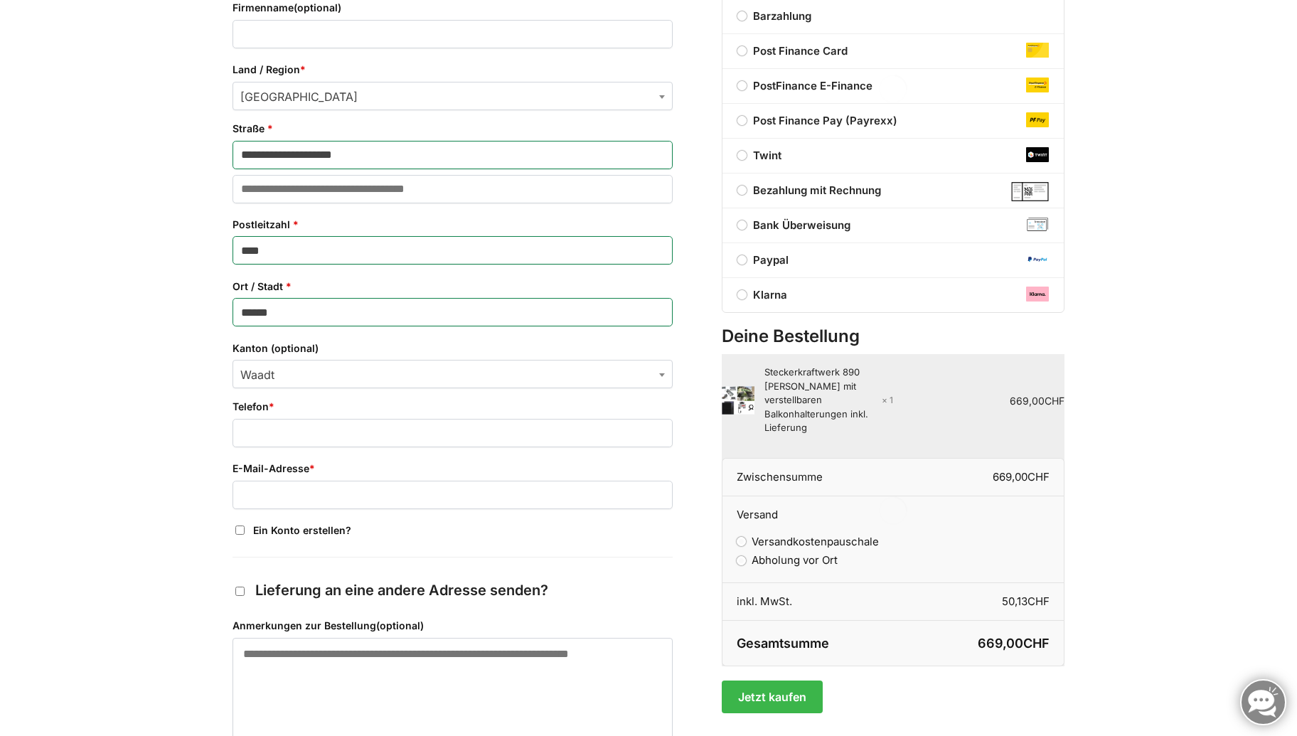
scroll to position [392, 0]
click at [344, 426] on input "Telefon *" at bounding box center [452, 433] width 440 height 28
drag, startPoint x: 248, startPoint y: 435, endPoint x: 404, endPoint y: 426, distance: 156.0
click at [404, 426] on input "**********" at bounding box center [452, 433] width 440 height 28
type input "**********"
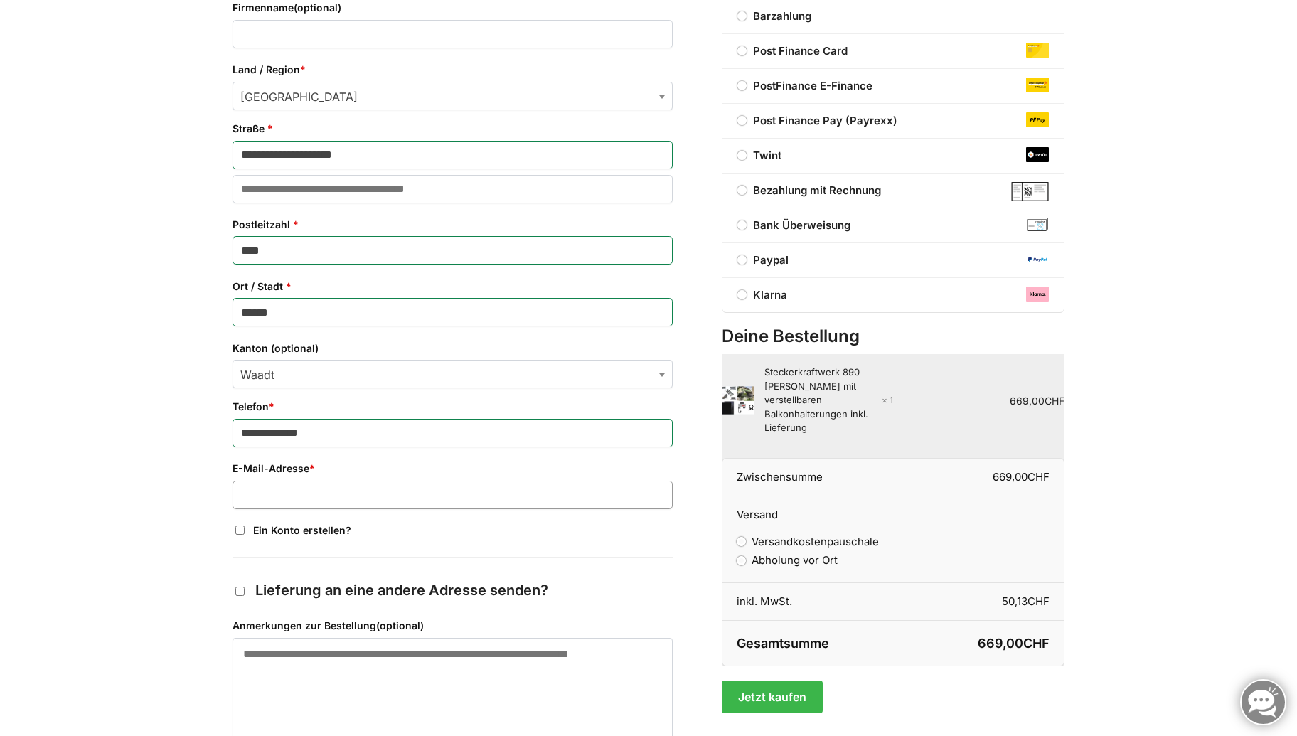
click at [319, 496] on input "E-Mail-Adresse *" at bounding box center [452, 495] width 440 height 28
type input "**********"
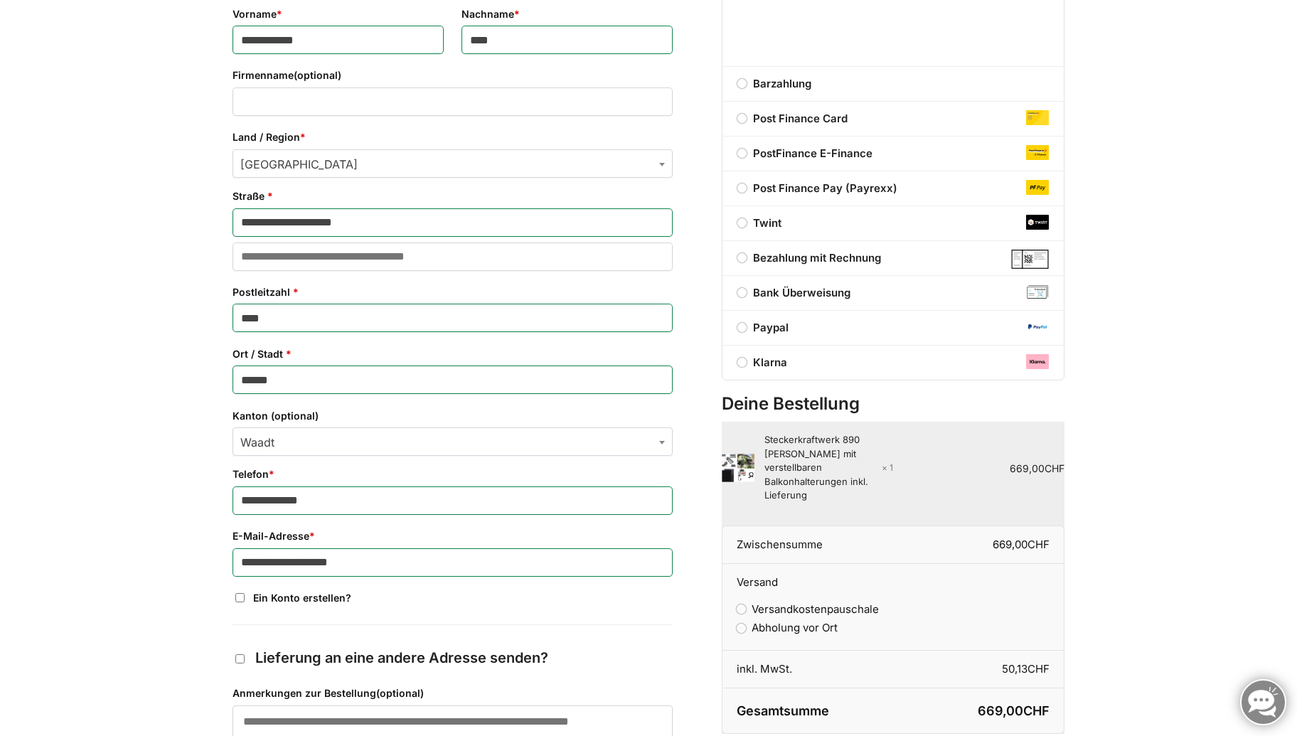
scroll to position [321, 0]
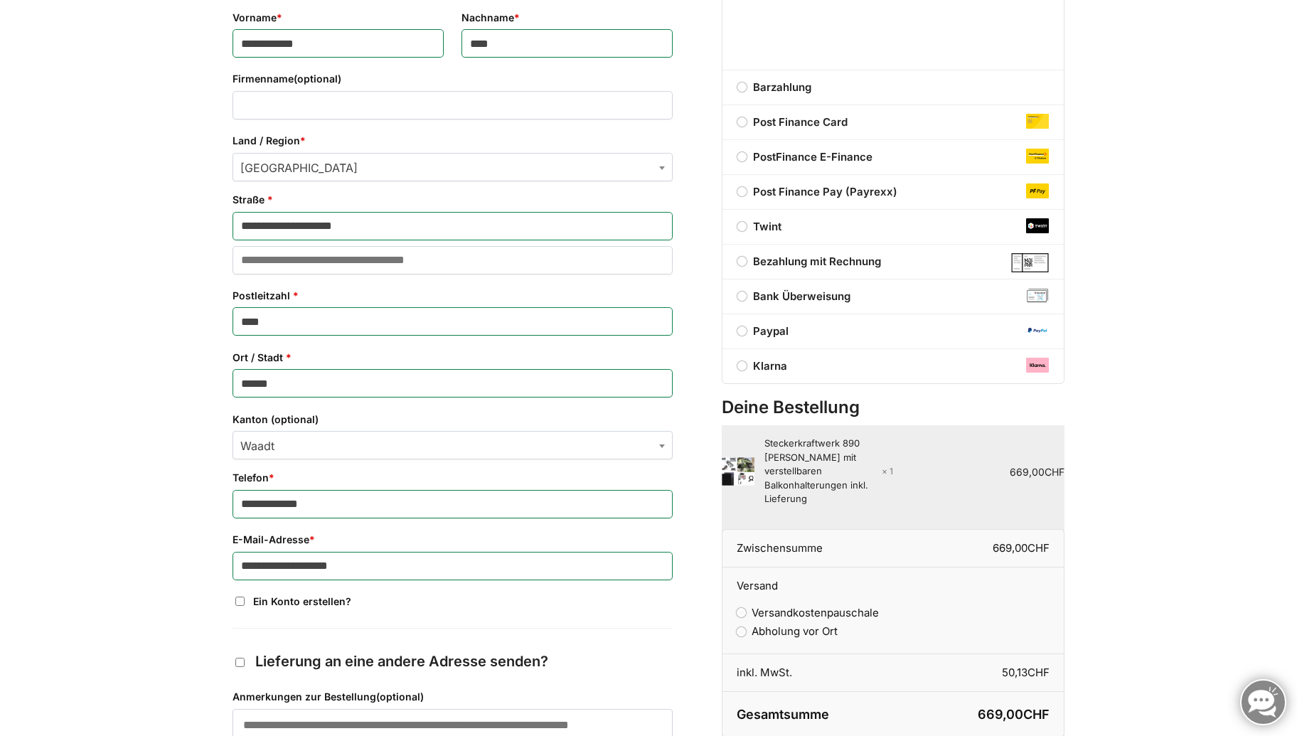
click at [737, 327] on label "Paypal" at bounding box center [892, 331] width 341 height 17
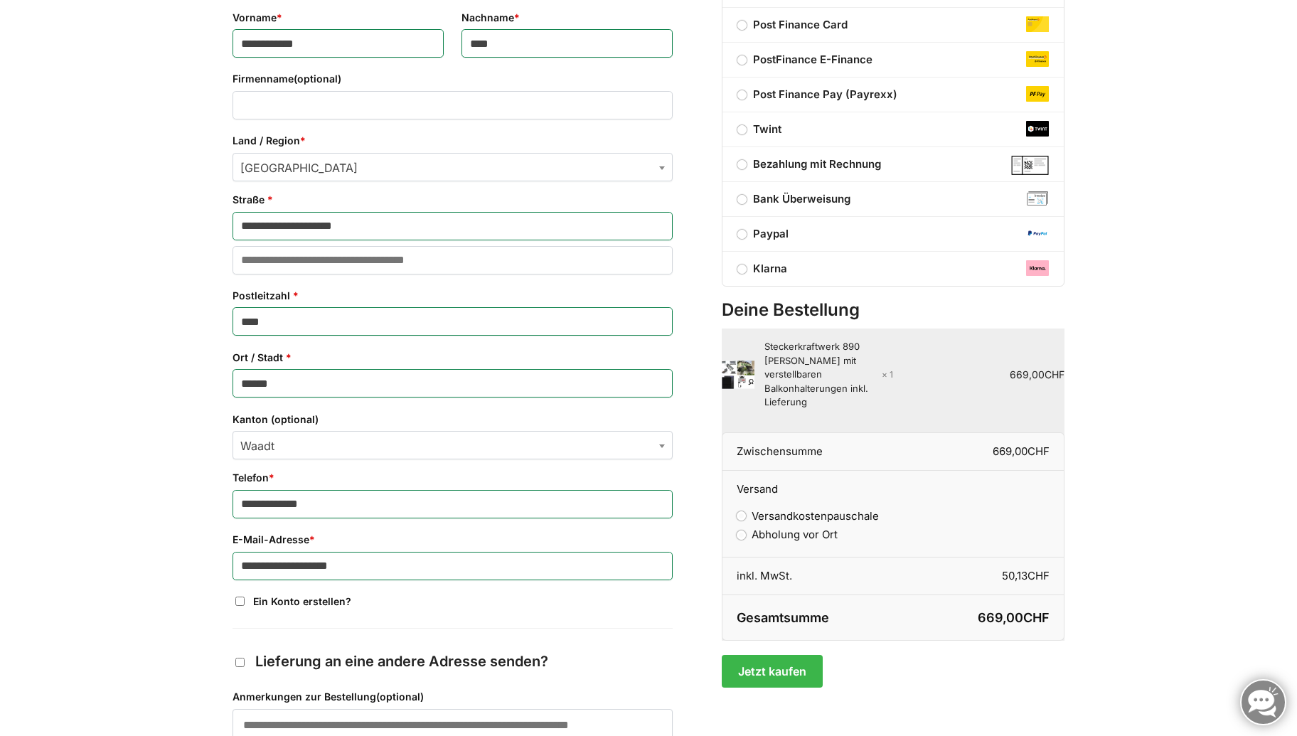
scroll to position [392, 0]
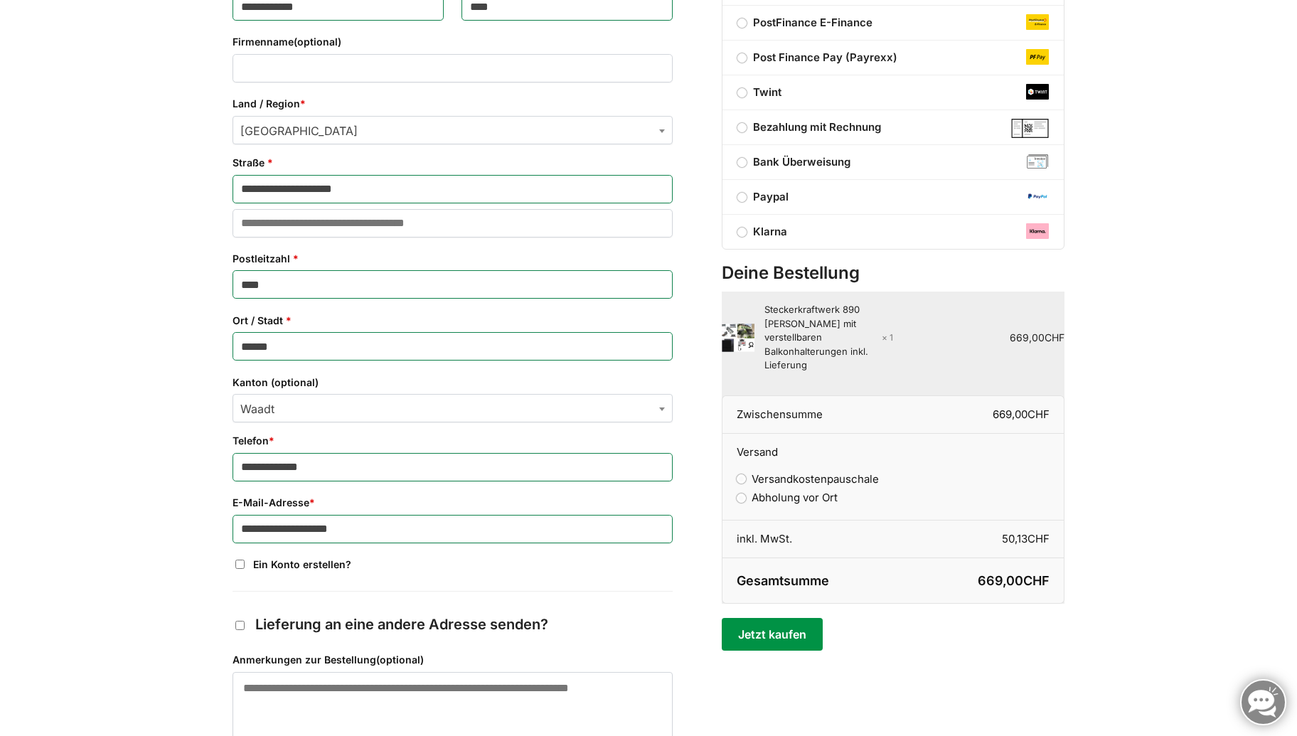
click at [788, 618] on button "Jetzt kaufen" at bounding box center [772, 634] width 100 height 33
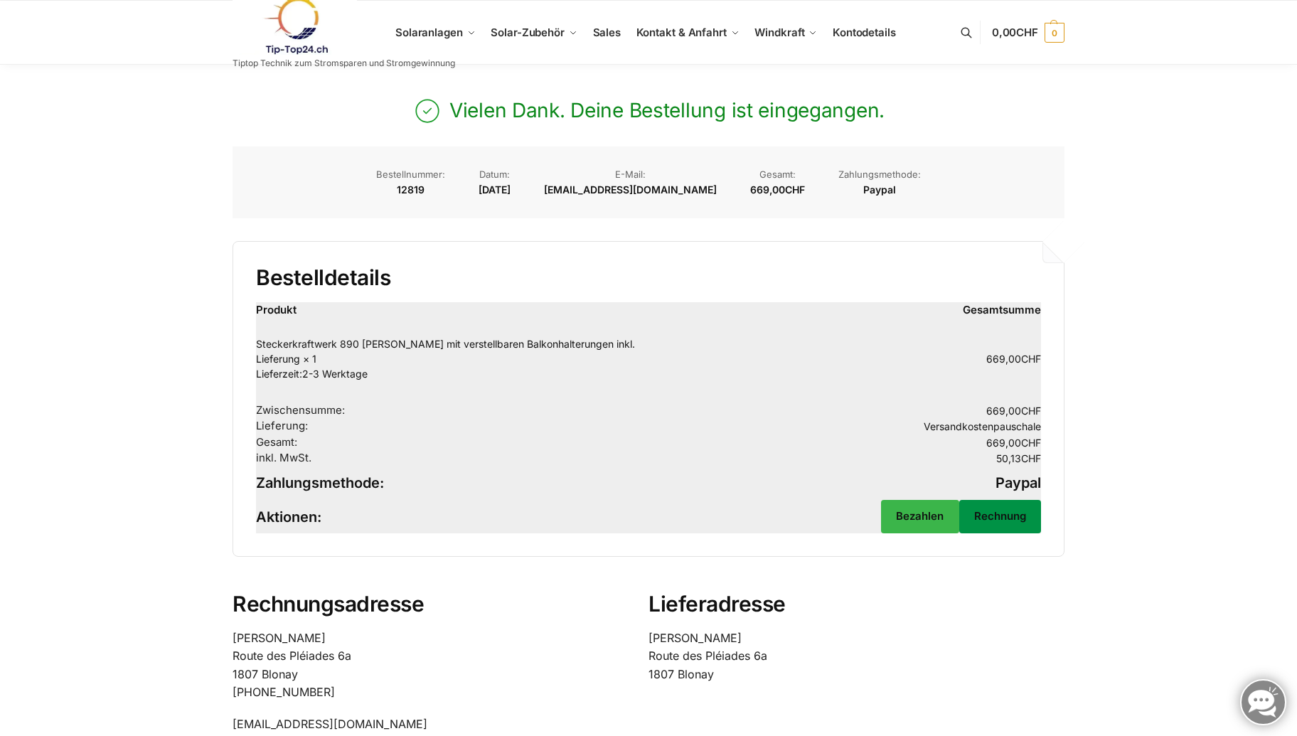
click at [998, 500] on link "Rechnung" at bounding box center [1000, 516] width 82 height 33
